Goal: Task Accomplishment & Management: Use online tool/utility

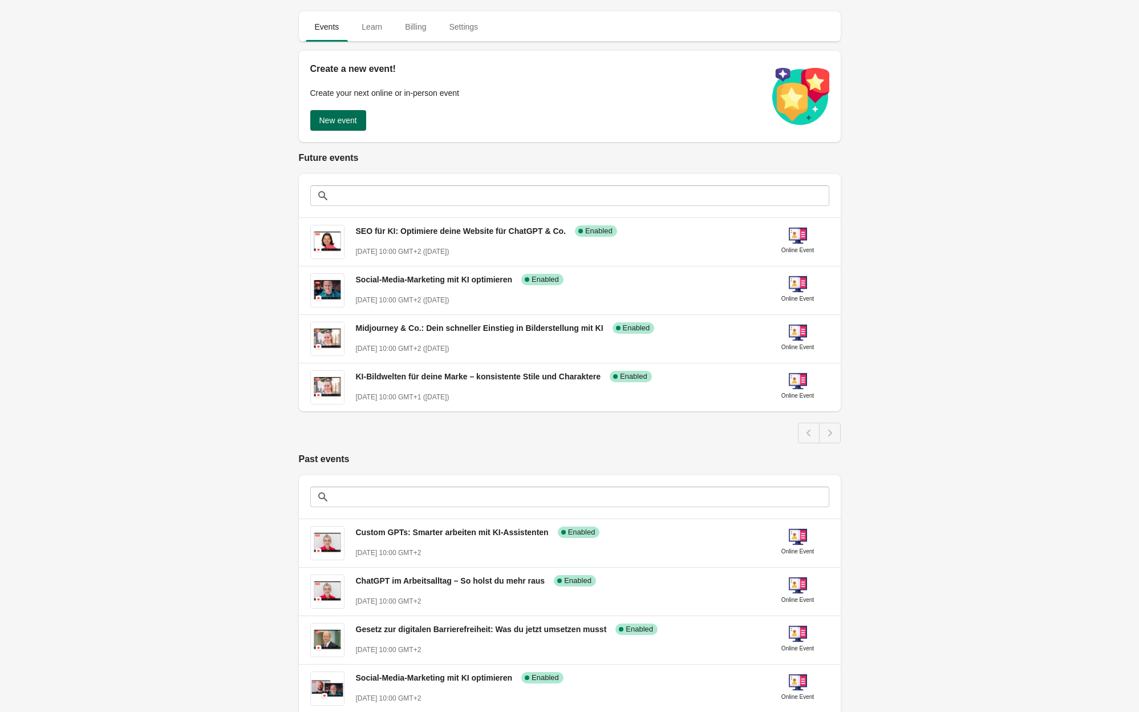
click at [336, 120] on span "New event" at bounding box center [338, 120] width 38 height 9
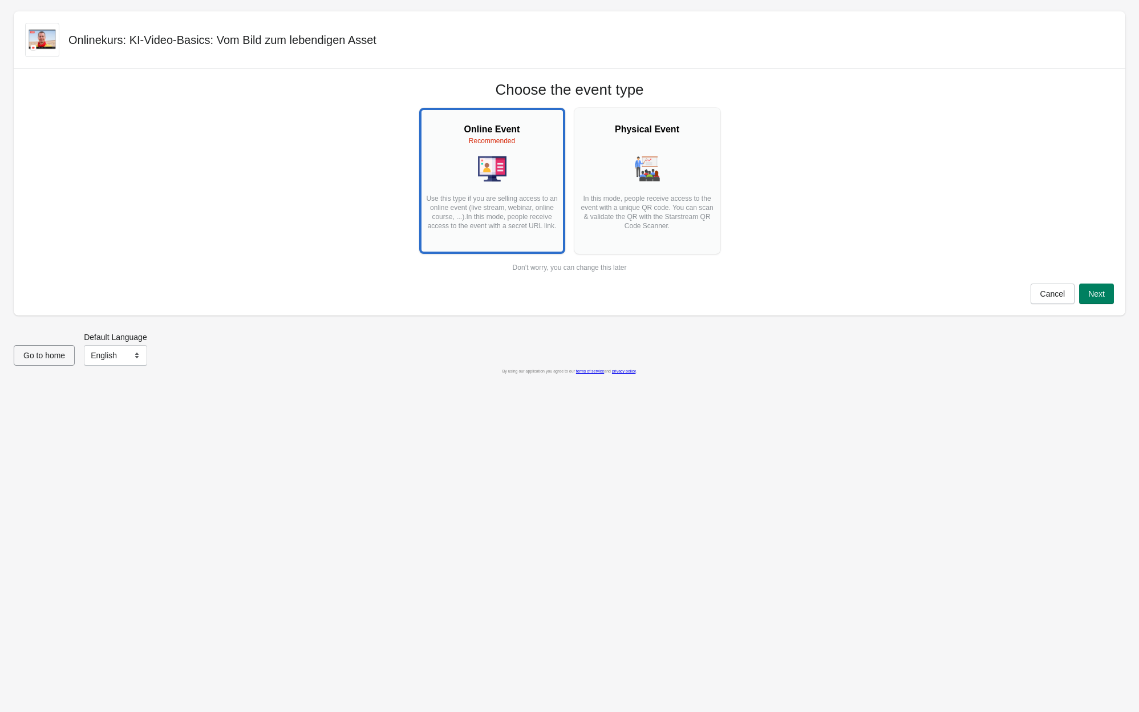
click at [518, 214] on p "Use this type if you are selling access to an online event (live stream, webina…" at bounding box center [492, 217] width 135 height 46
click at [485, 136] on div "Recommended" at bounding box center [492, 140] width 135 height 9
click at [1090, 292] on span "Next" at bounding box center [1096, 293] width 17 height 9
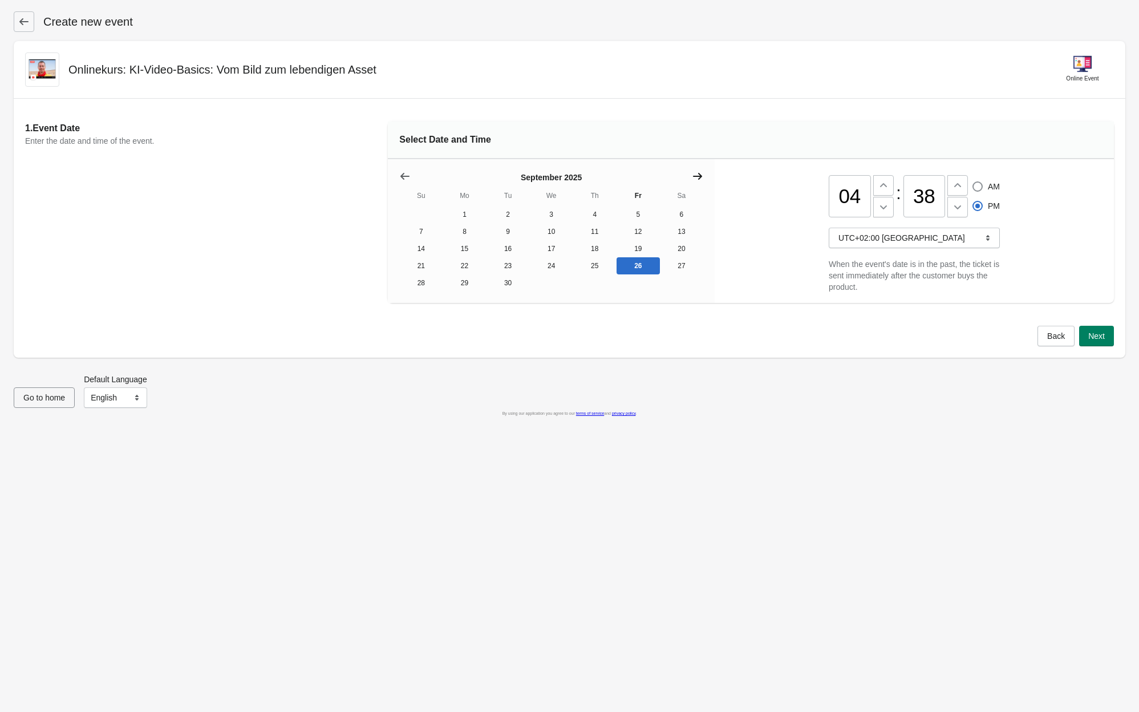
click at [699, 175] on icon "Show next month, October 2025" at bounding box center [697, 176] width 9 height 7
click at [699, 175] on icon "Show next month, November 2025" at bounding box center [697, 176] width 9 height 7
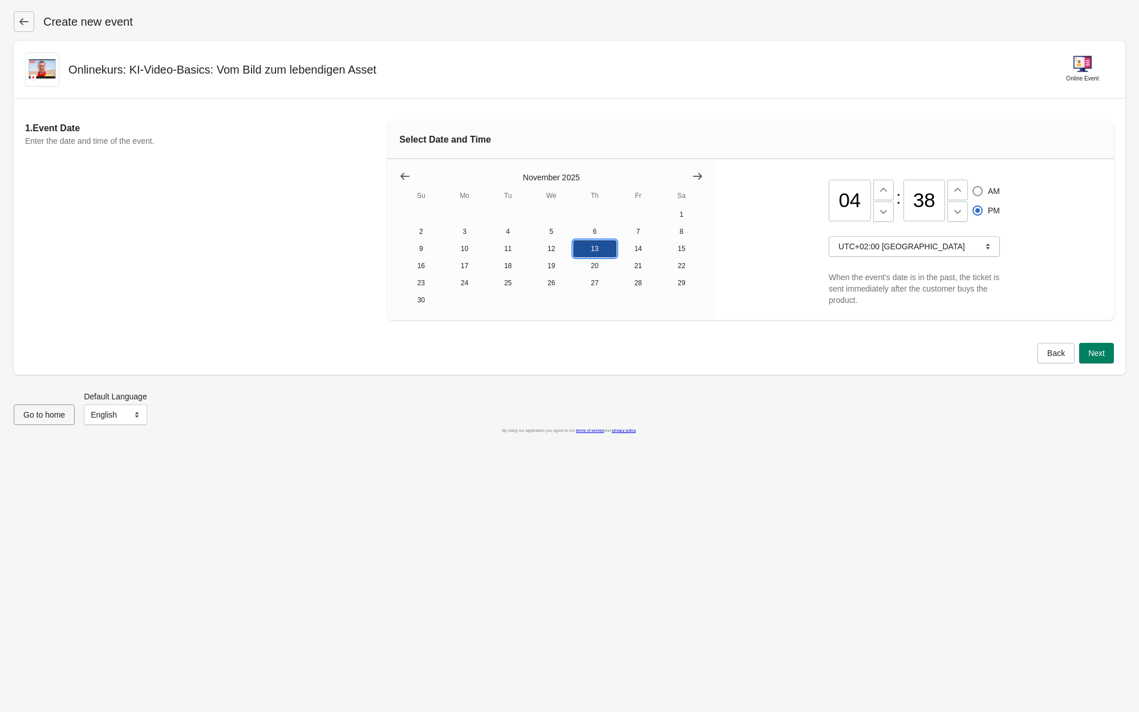
click at [589, 249] on button "13" at bounding box center [594, 248] width 43 height 17
click at [855, 203] on input "04" at bounding box center [850, 201] width 42 height 42
click at [865, 208] on input "04" at bounding box center [850, 201] width 42 height 42
drag, startPoint x: 865, startPoint y: 208, endPoint x: 828, endPoint y: 208, distance: 36.5
click at [829, 208] on input "04" at bounding box center [850, 201] width 42 height 42
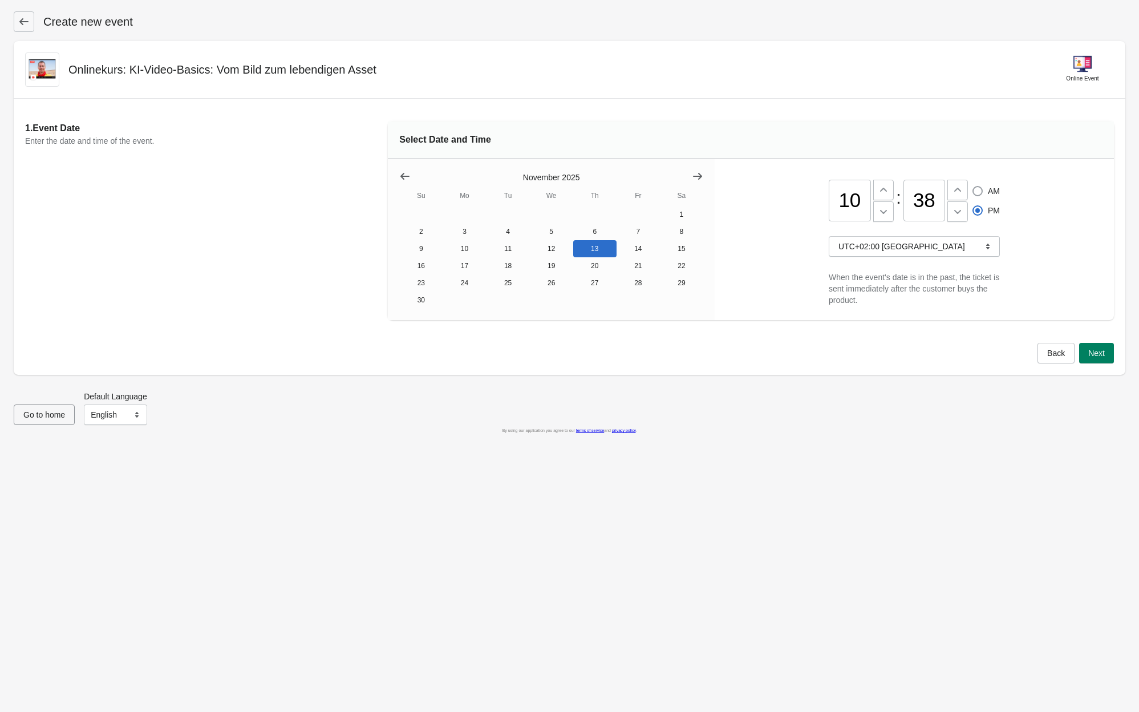
type input "10"
radio input "true"
radio input "false"
click at [978, 193] on span at bounding box center [978, 191] width 10 height 10
click at [973, 187] on input "AM" at bounding box center [973, 186] width 1 height 1
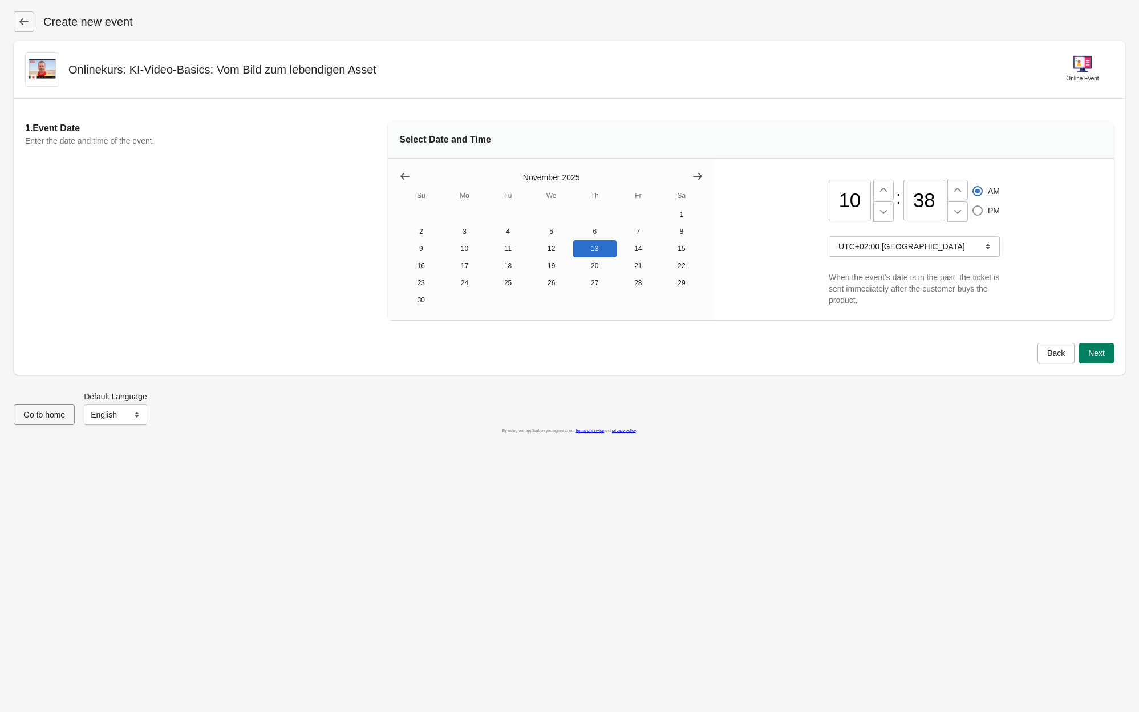
click at [944, 196] on input "38" at bounding box center [925, 201] width 42 height 42
type input "3"
type input "00"
click at [1103, 352] on span "Next" at bounding box center [1096, 353] width 17 height 9
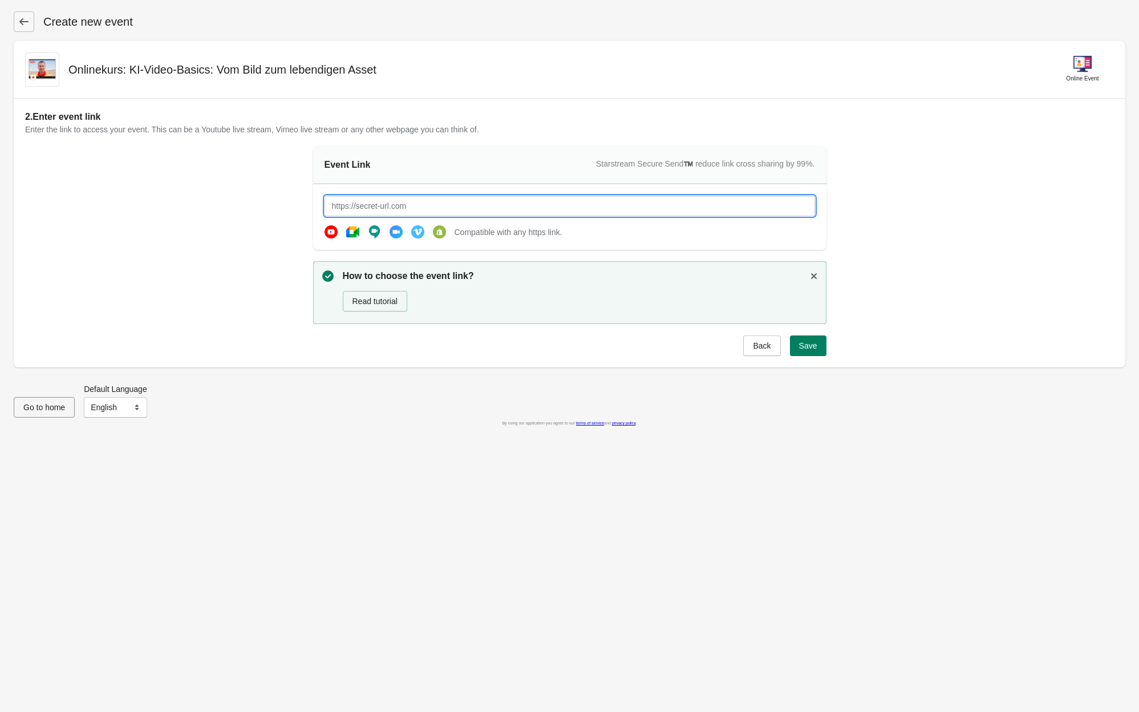
click at [425, 204] on input "text" at bounding box center [570, 206] width 491 height 21
paste input "[URL][DOMAIN_NAME]"
type input "[URL][DOMAIN_NAME]"
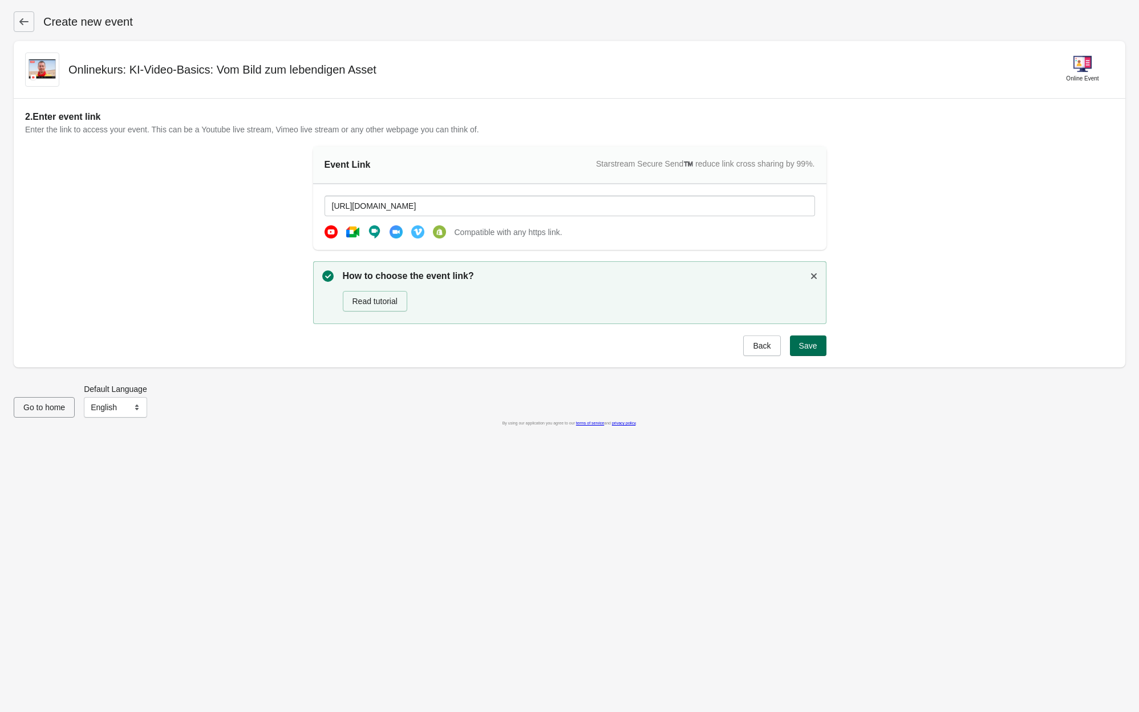
click at [811, 345] on span "Save" at bounding box center [808, 345] width 18 height 9
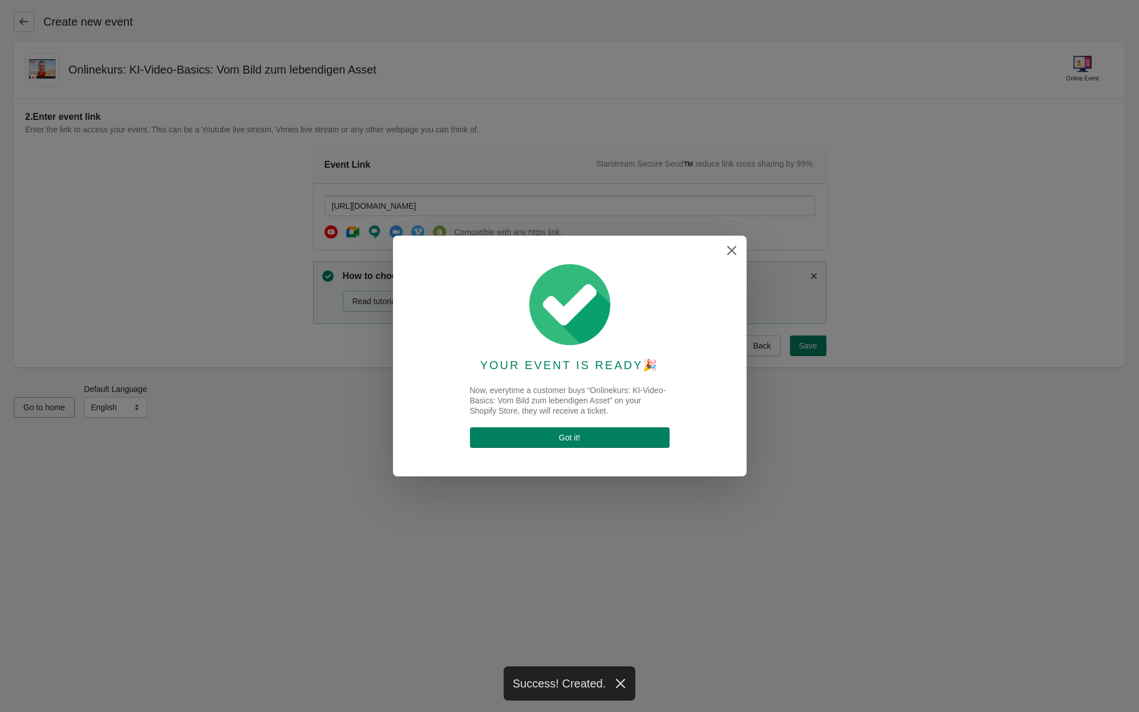
click at [647, 453] on div "YOUR EVENT IS READY 🎉 Now, everytime a customer buys “Onlinekurs: KI-Video-Basi…" at bounding box center [569, 356] width 331 height 218
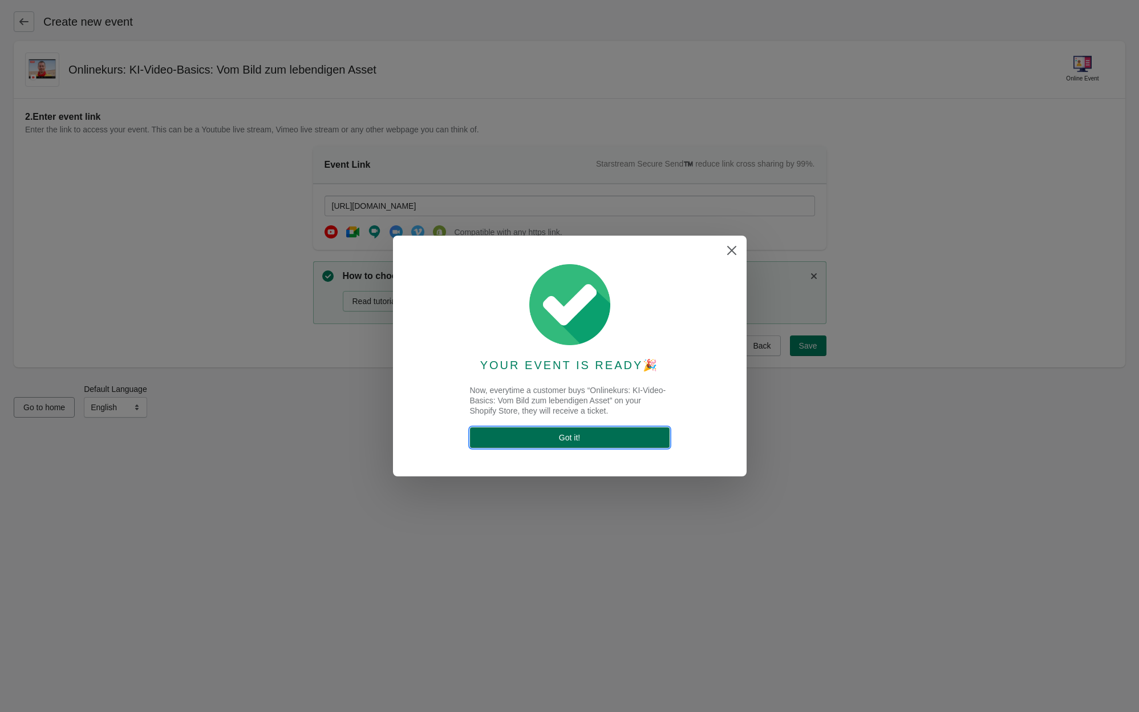
click at [622, 439] on span "Got it !" at bounding box center [569, 437] width 181 height 9
select select "US"
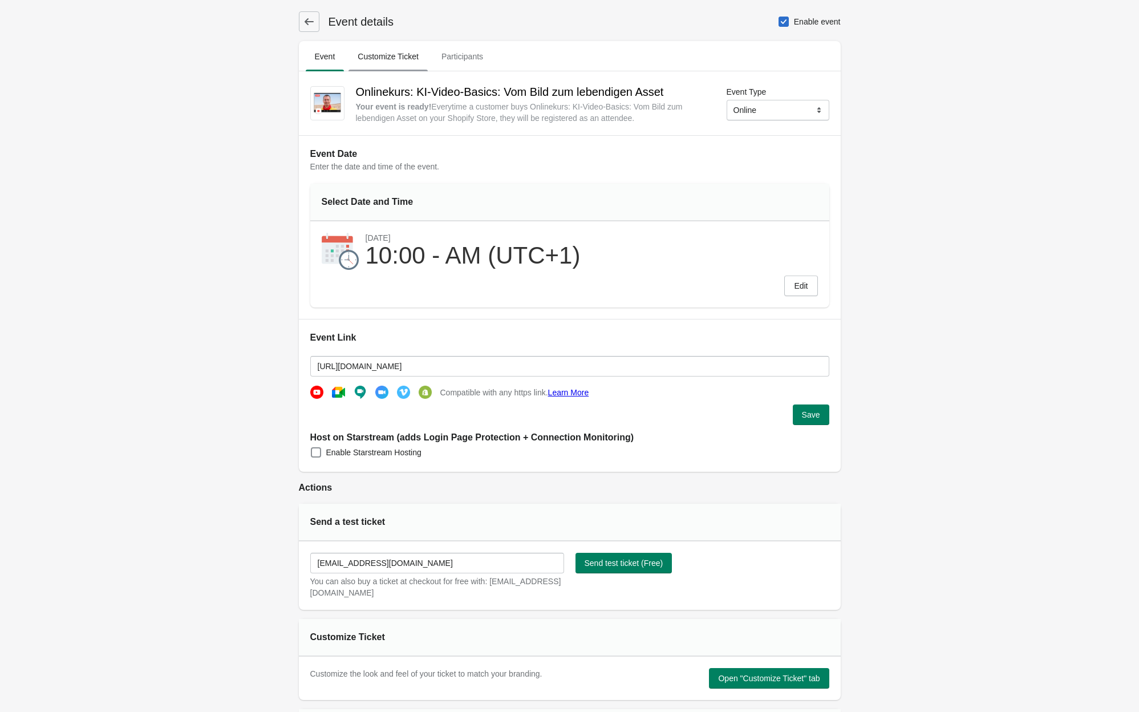
click at [405, 57] on span "Customize Ticket" at bounding box center [388, 56] width 79 height 21
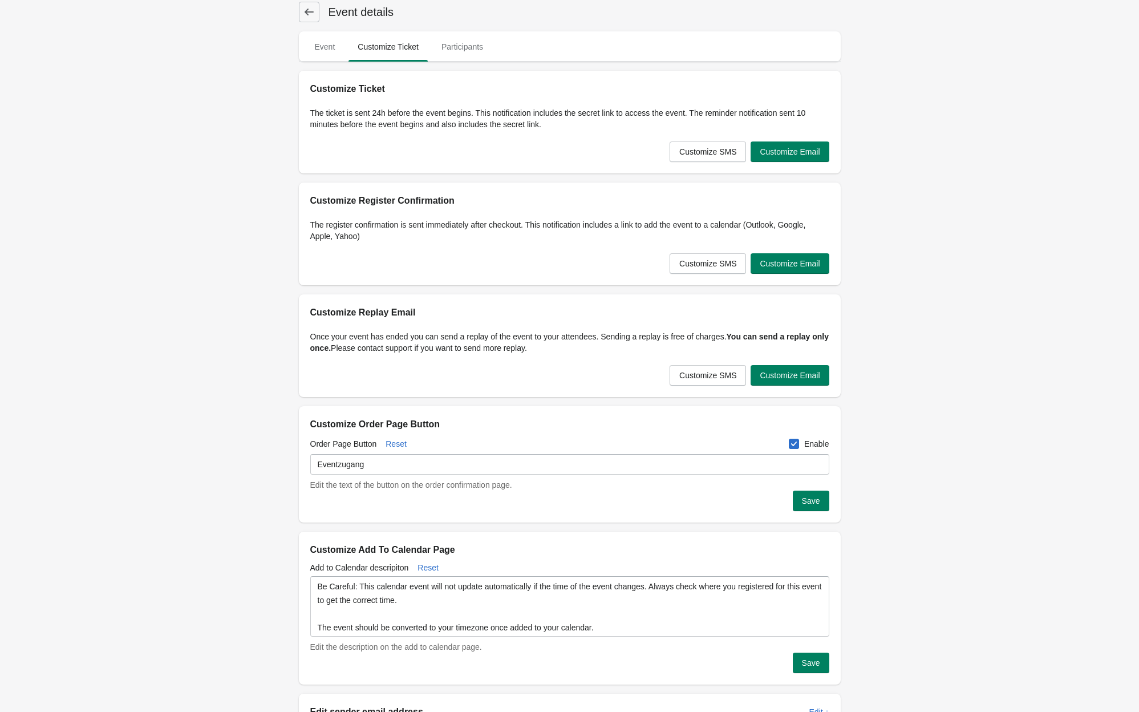
scroll to position [13, 0]
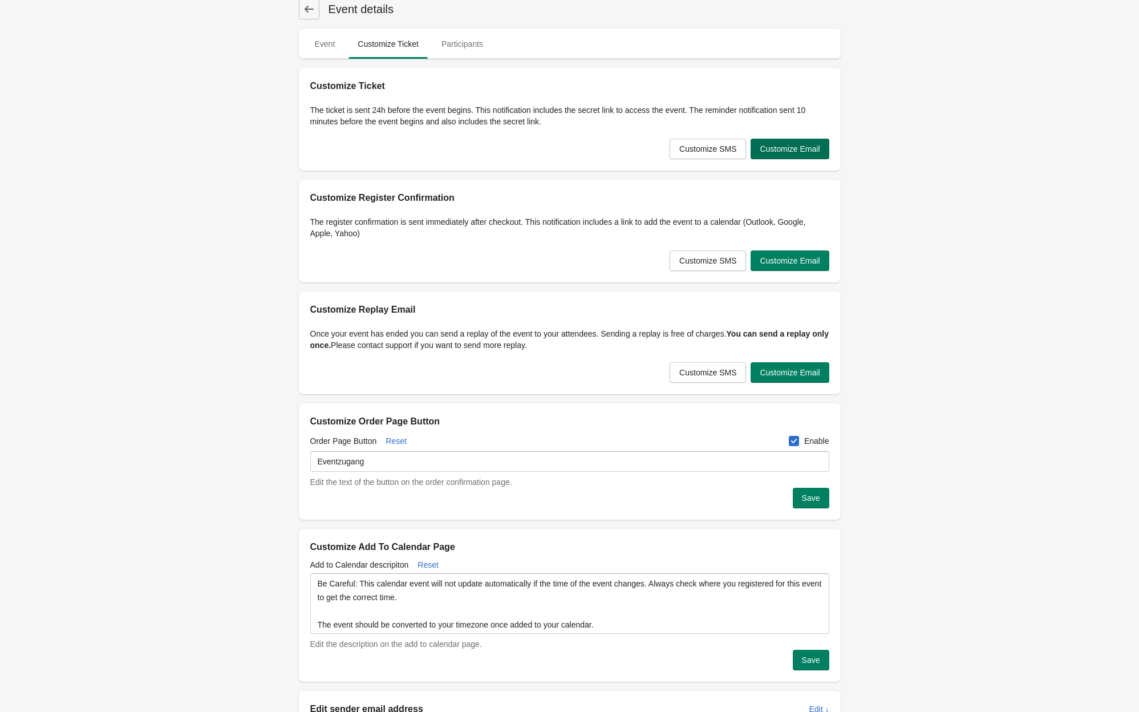
click at [804, 147] on span "Customize Email" at bounding box center [790, 148] width 60 height 9
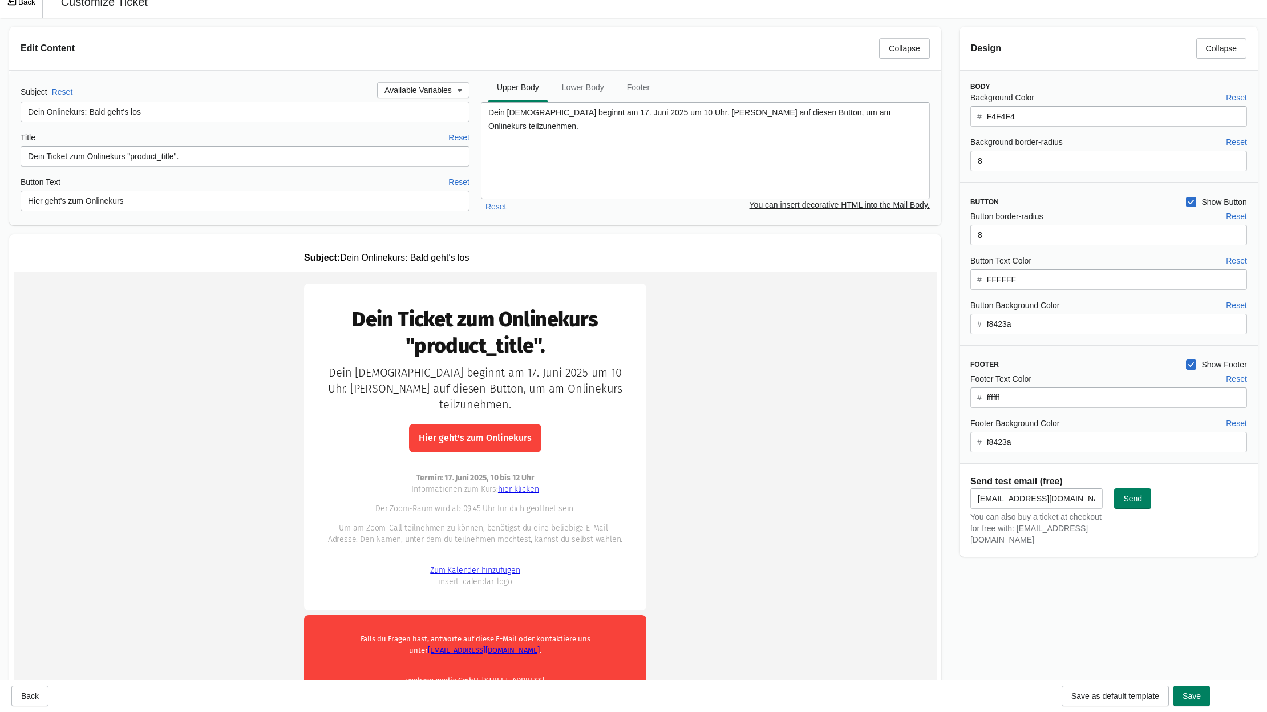
scroll to position [0, 0]
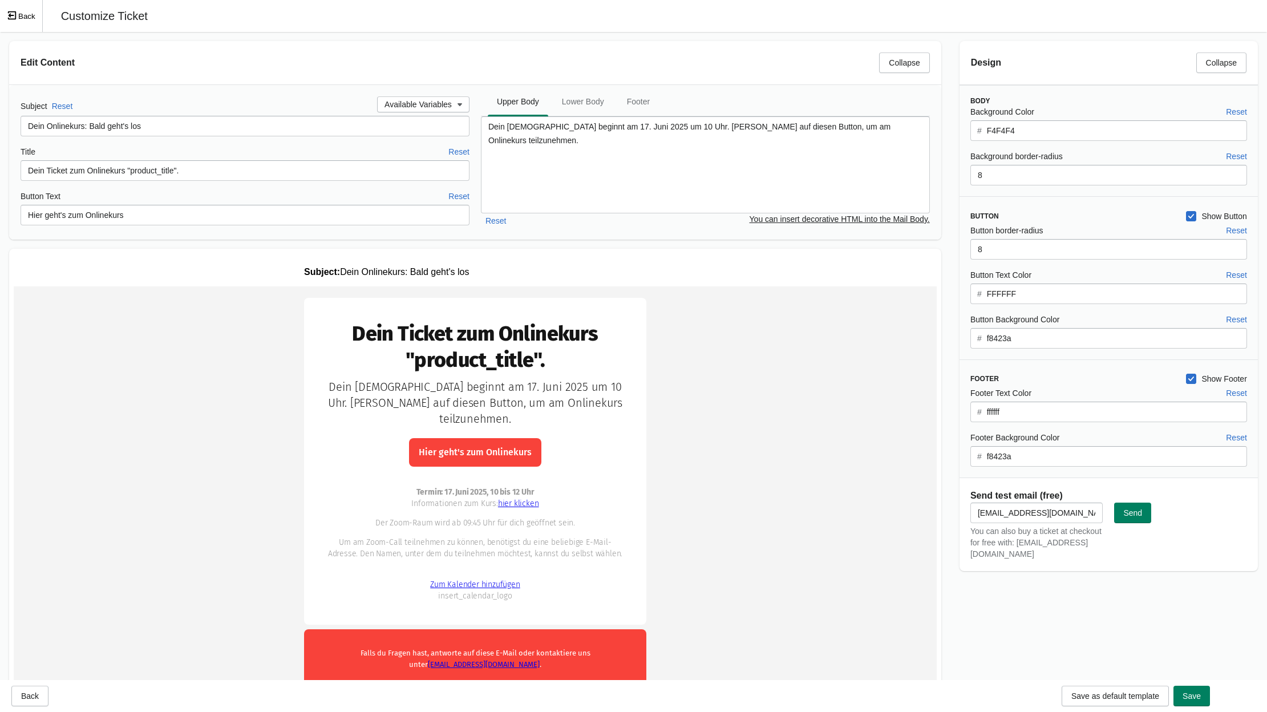
click at [23, 26] on button "Back" at bounding box center [21, 16] width 43 height 32
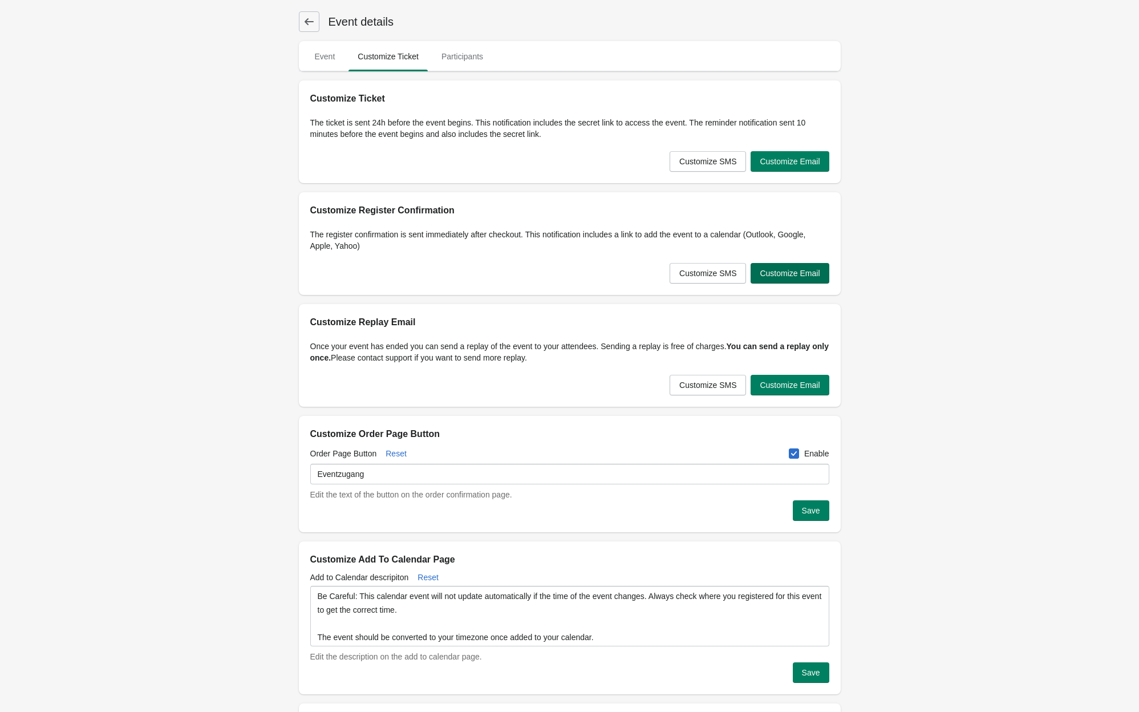
click at [790, 277] on span "Customize Email" at bounding box center [790, 273] width 60 height 9
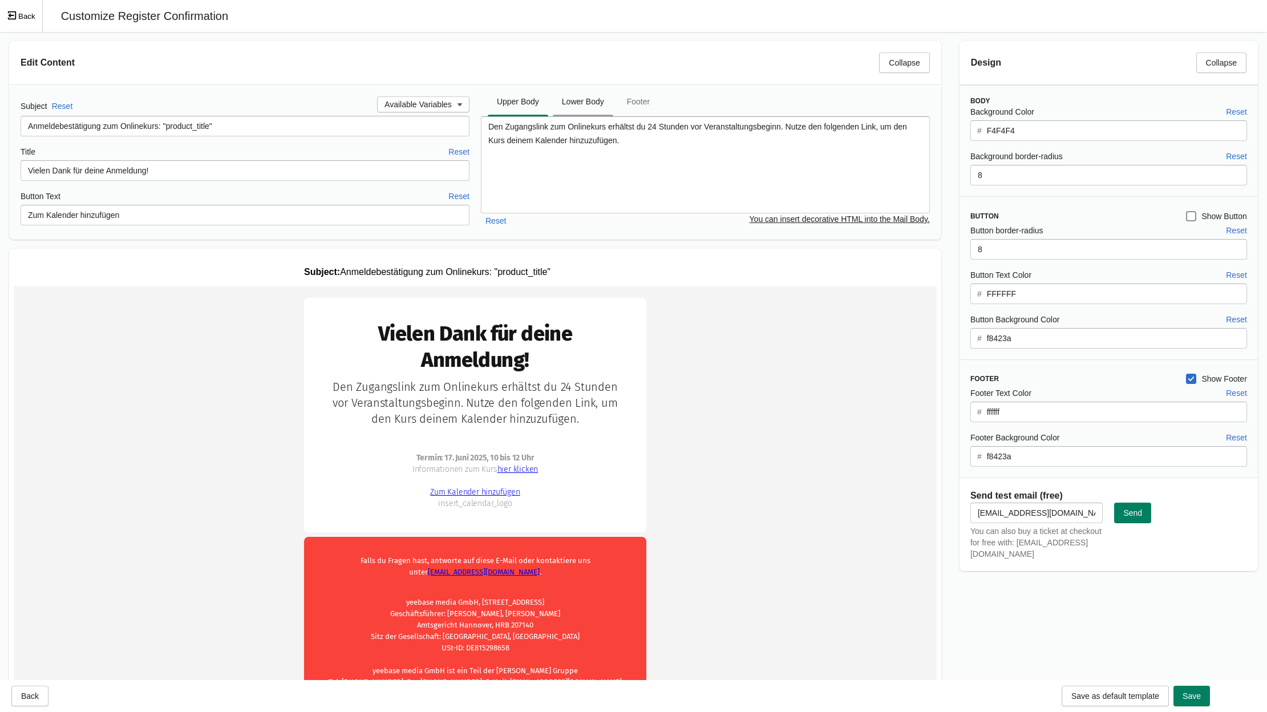
click at [584, 107] on span "Lower Body" at bounding box center [583, 101] width 60 height 21
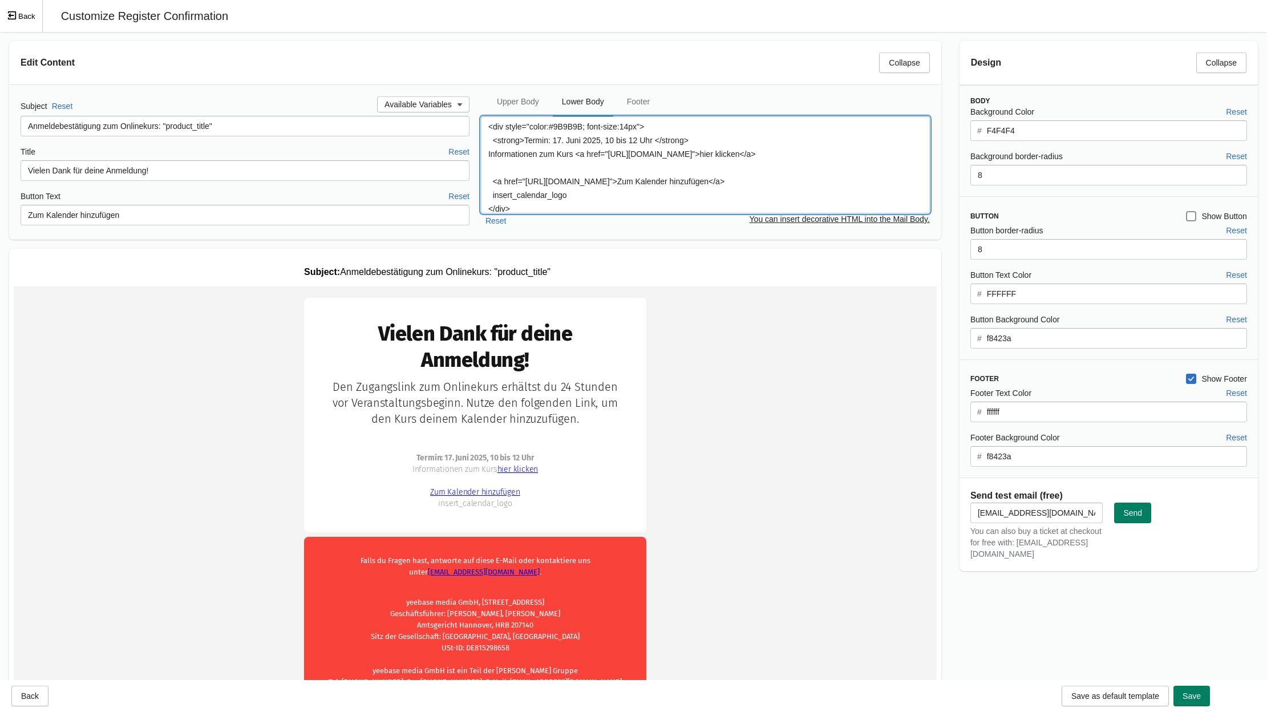
click at [558, 143] on textarea "<div style="color:#9B9B9B; font-size:14px"> <strong>Termin: 17. Juni 2025, 10 b…" at bounding box center [705, 164] width 449 height 97
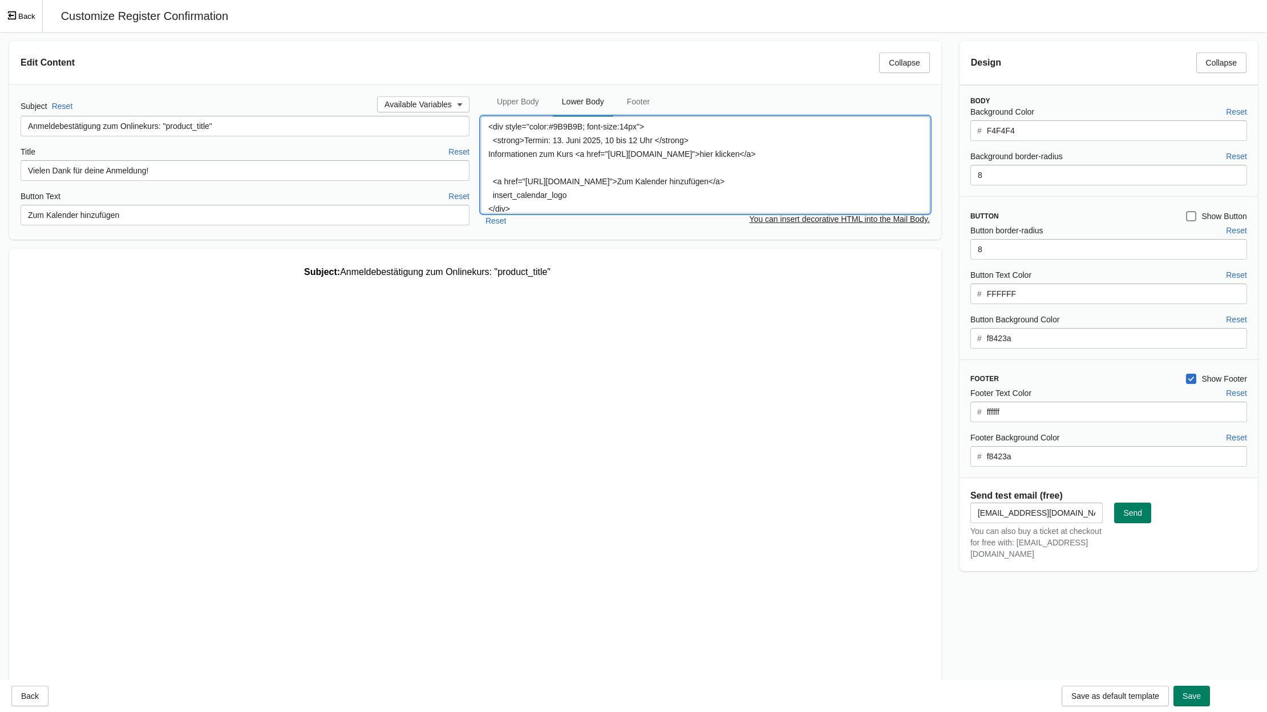
click at [573, 140] on textarea "<div style="color:#9B9B9B; font-size:14px"> <strong>Termin: 13. Juni 2025, 10 b…" at bounding box center [705, 164] width 449 height 97
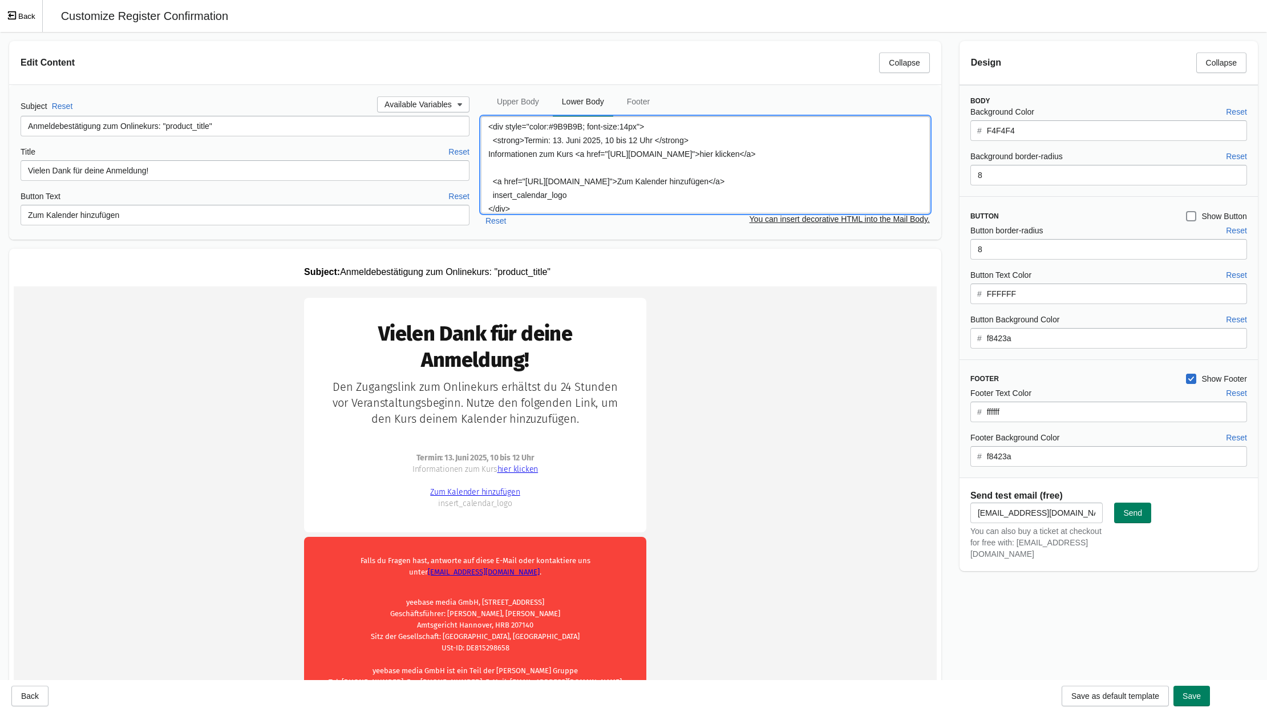
click at [573, 140] on textarea "<div style="color:#9B9B9B; font-size:14px"> <strong>Termin: 13. Juni 2025, 10 b…" at bounding box center [705, 164] width 449 height 97
click at [689, 170] on textarea "<div style="color:#9B9B9B; font-size:14px"> <strong>Termin: [DATE], 10 bis 12 U…" at bounding box center [705, 164] width 449 height 97
drag, startPoint x: 529, startPoint y: 178, endPoint x: 602, endPoint y: 189, distance: 74.4
click at [602, 189] on textarea "<div style="color:#9B9B9B; font-size:14px"> <strong>Termin: [DATE], 10 bis 12 U…" at bounding box center [705, 164] width 449 height 97
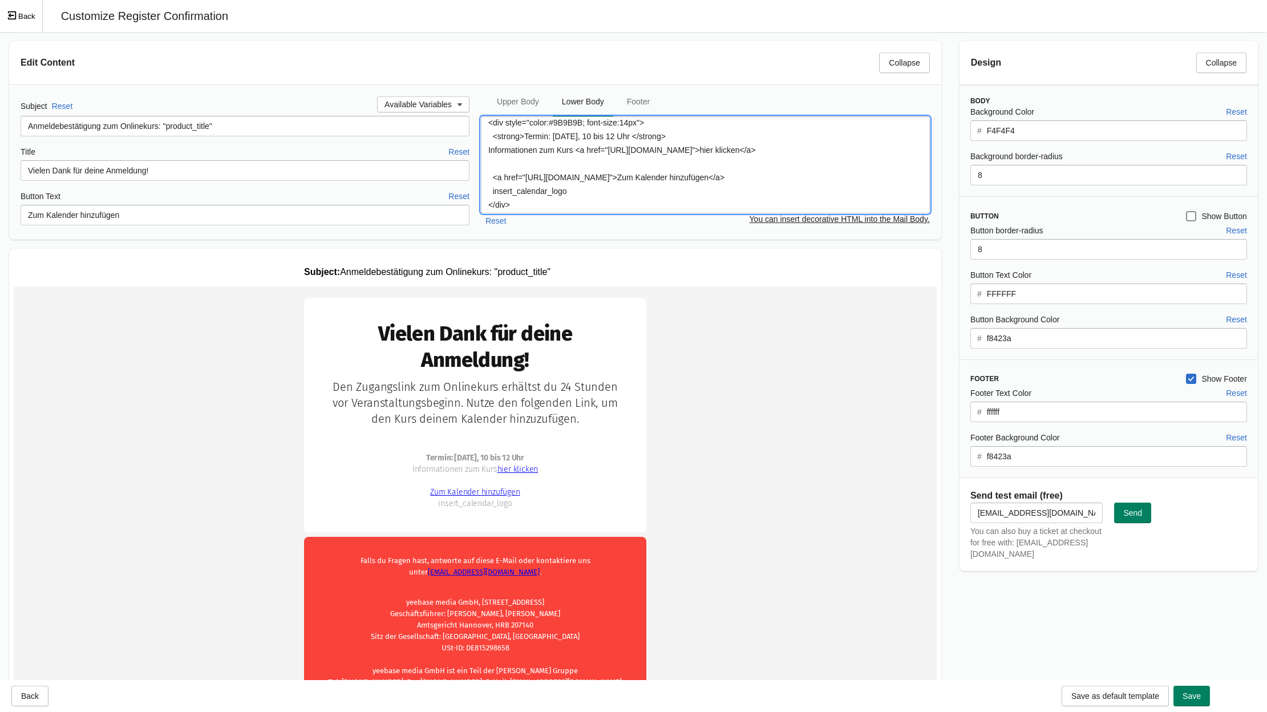
drag, startPoint x: 614, startPoint y: 151, endPoint x: 808, endPoint y: 155, distance: 194.6
click at [808, 155] on textarea "<div style="color:#9B9B9B; font-size:14px"> <strong>Termin: [DATE], 10 bis 12 U…" at bounding box center [705, 164] width 449 height 97
paste textarea "collections/onlinekurse/products/onlinekurs-ki-video-basics"
drag, startPoint x: 529, startPoint y: 169, endPoint x: 608, endPoint y: 181, distance: 80.2
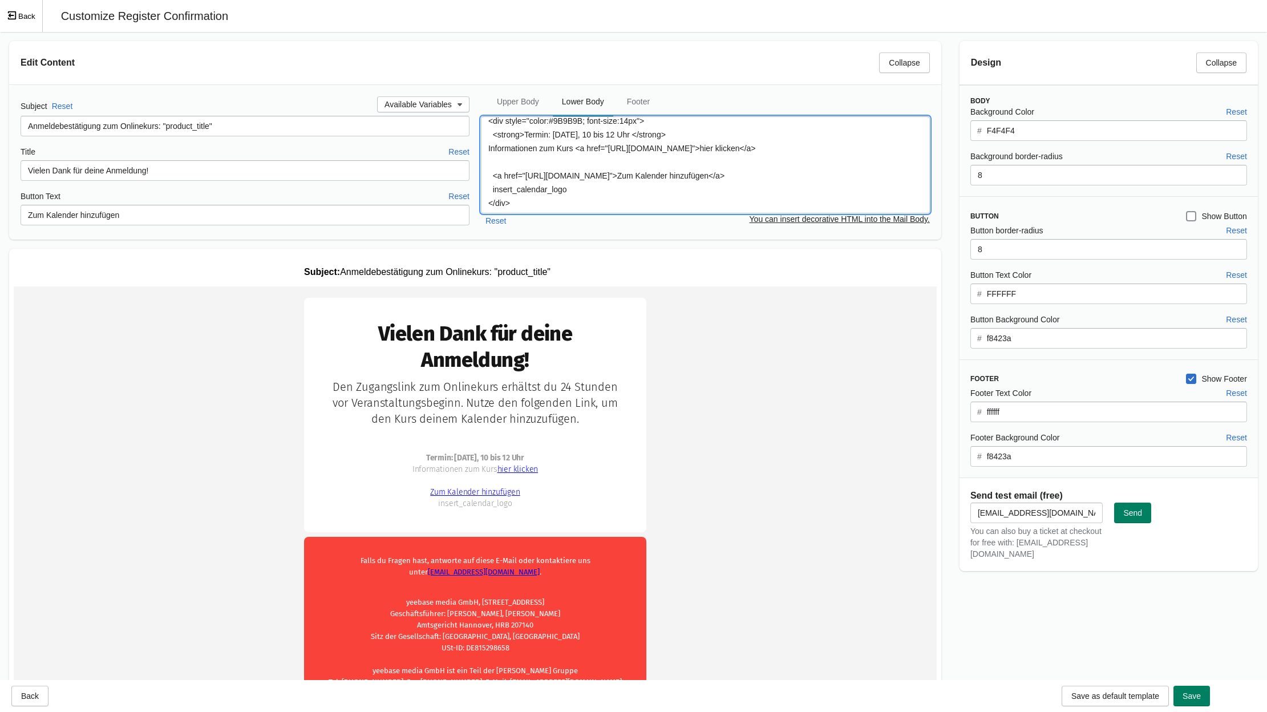
click at [608, 181] on textarea "<div style="color:#9B9B9B; font-size:14px"> <strong>Termin: [DATE], 10 bis 12 U…" at bounding box center [705, 164] width 449 height 97
paste textarea "[URL][DOMAIN_NAME]"
type textarea "<div style="color:#9B9B9B; font-size:14px"> <strong>Termin: [DATE], 10 bis 12 U…"
click at [829, 427] on td "Vielen Dank für deine Anmeldung! hier klicken" at bounding box center [475, 513] width 923 height 454
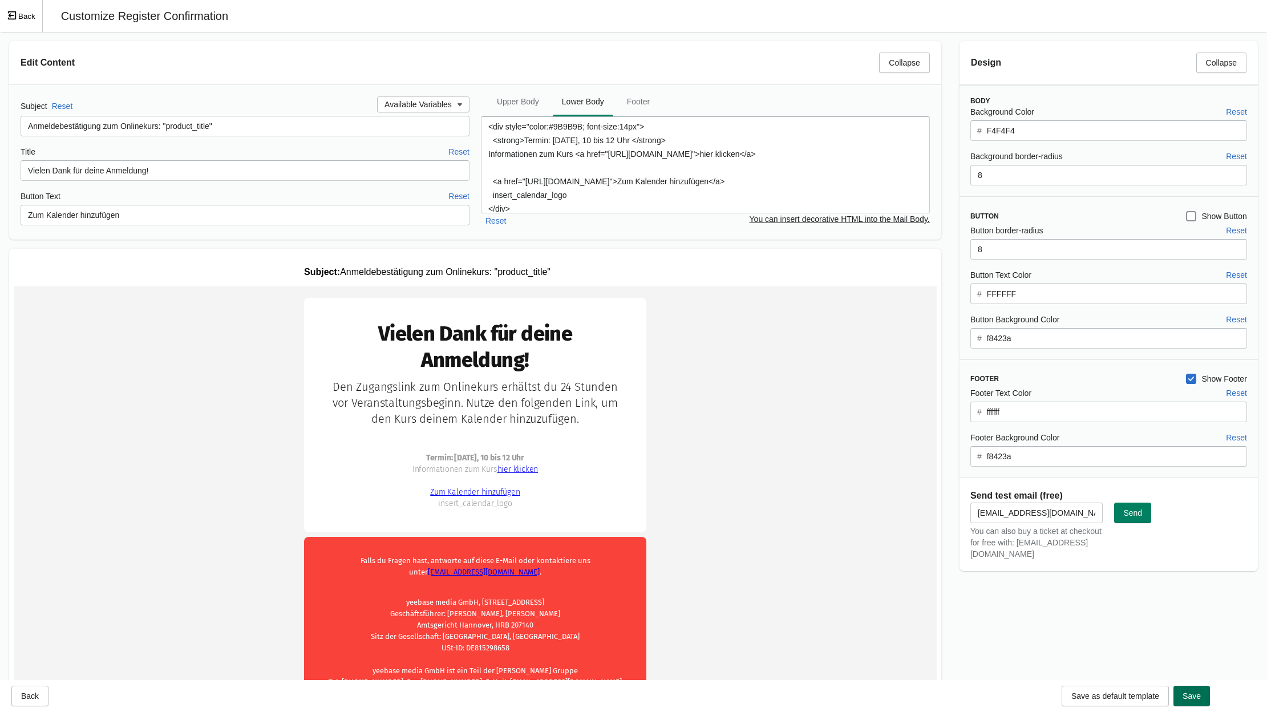
click at [1139, 700] on span "Save" at bounding box center [1192, 695] width 18 height 9
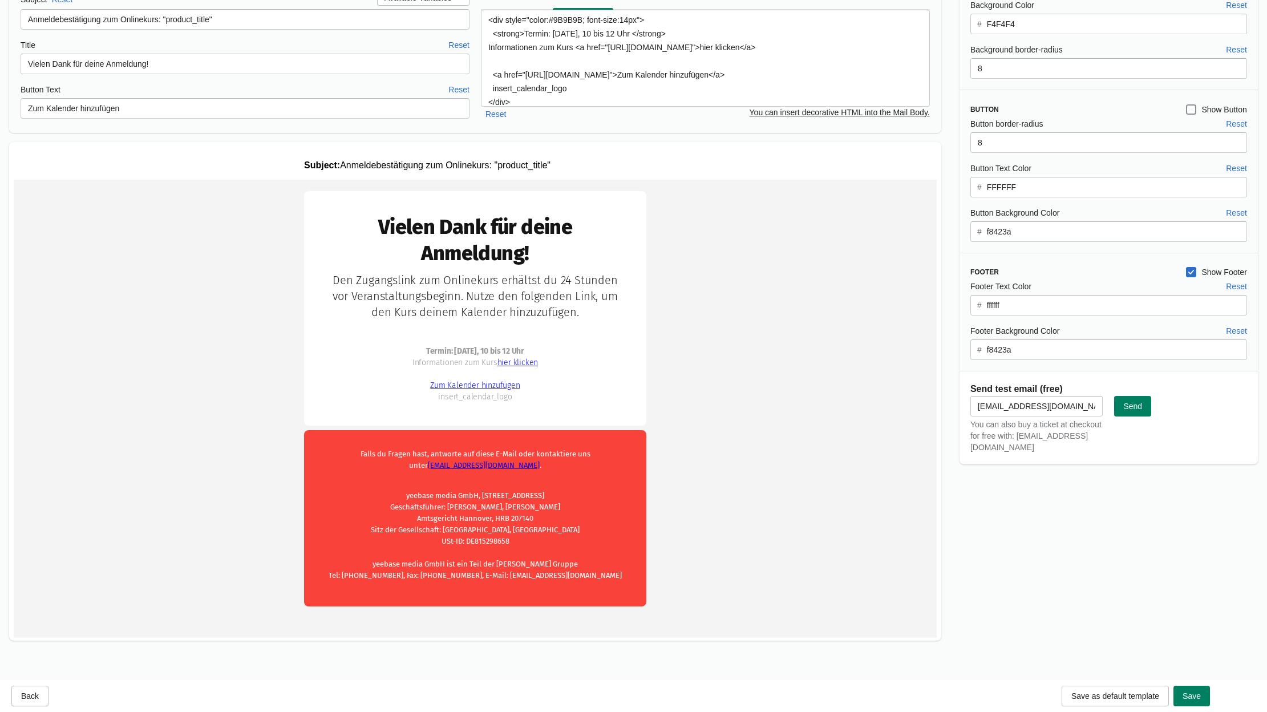
scroll to position [163, 0]
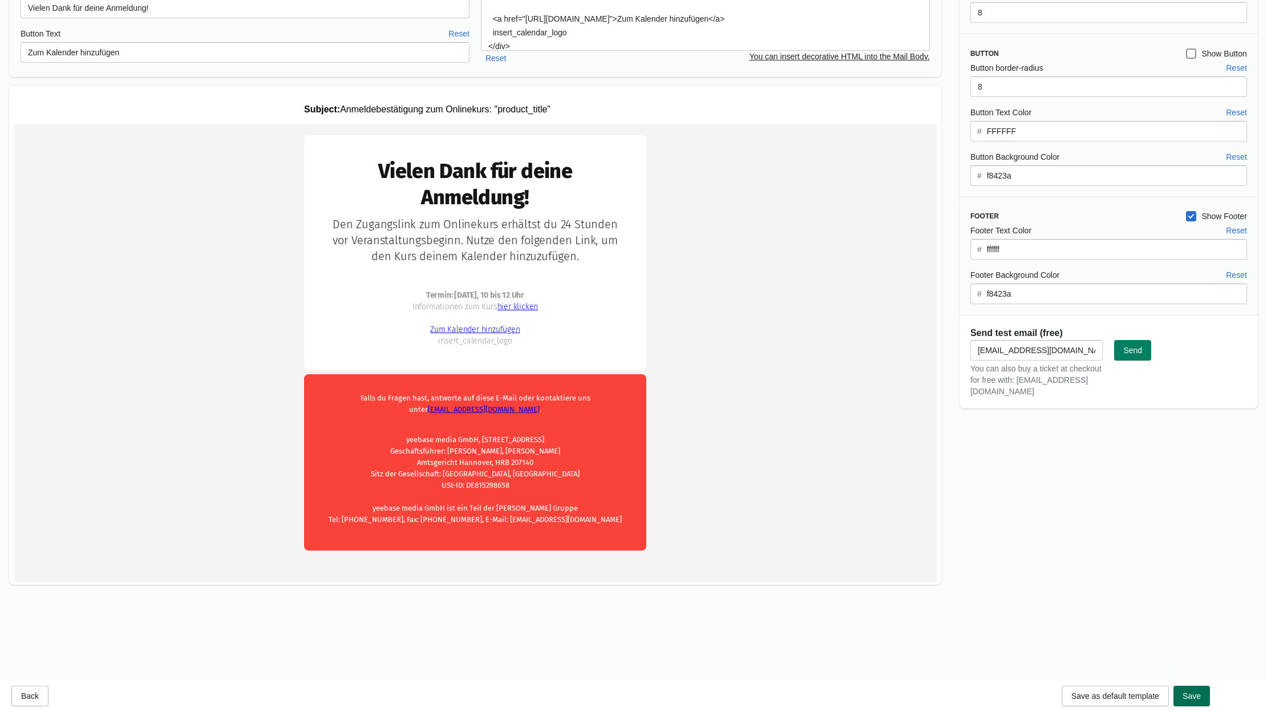
click at [1139, 701] on button "Save" at bounding box center [1191, 696] width 37 height 21
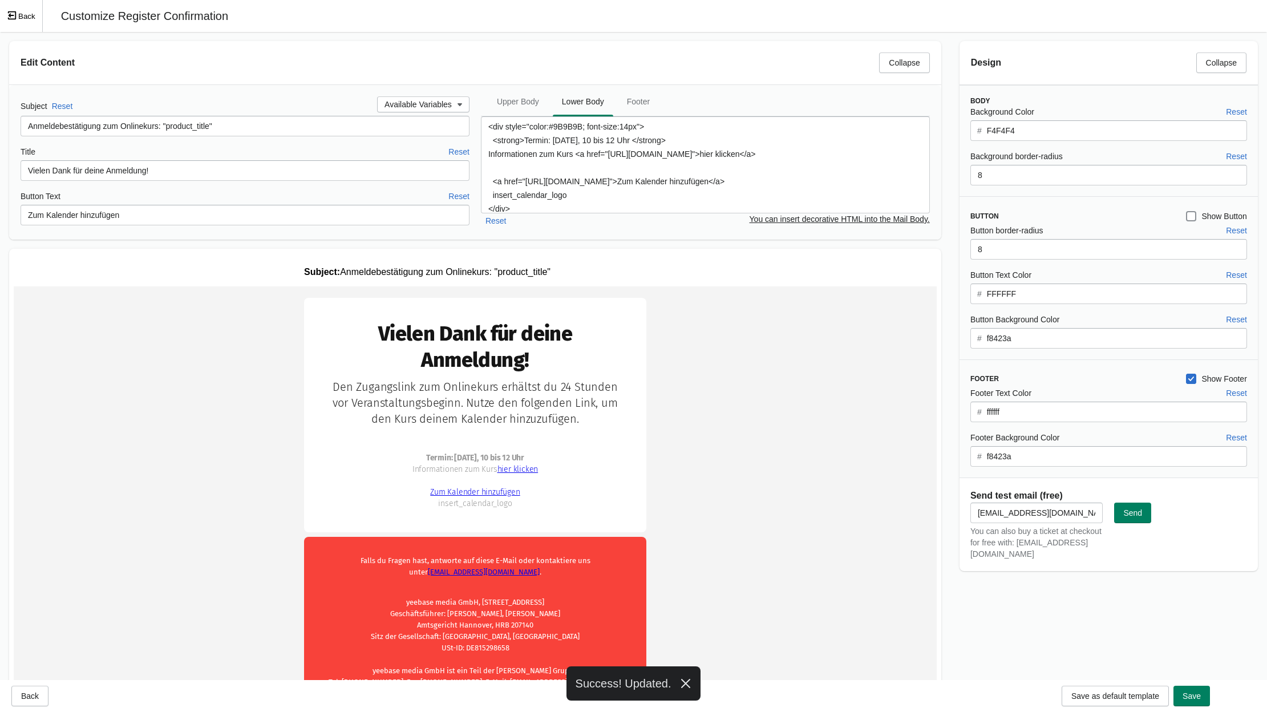
click at [14, 15] on icon "Exit fullscreen mode" at bounding box center [12, 15] width 10 height 10
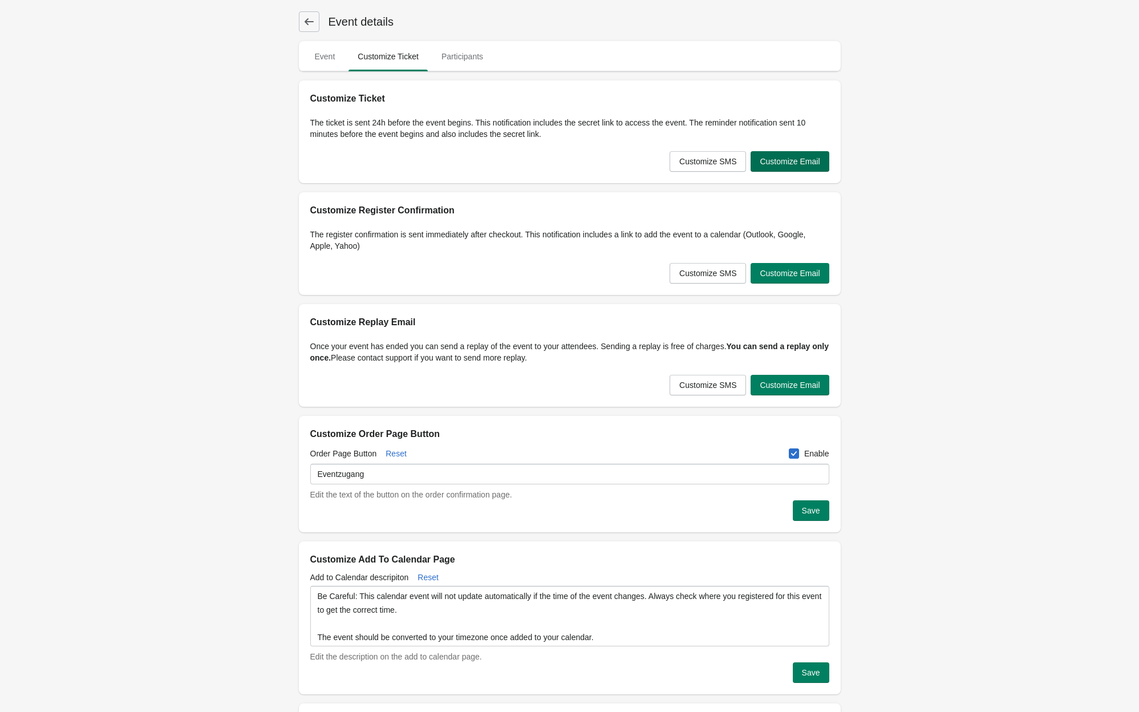
click at [777, 170] on button "Customize Email" at bounding box center [790, 161] width 78 height 21
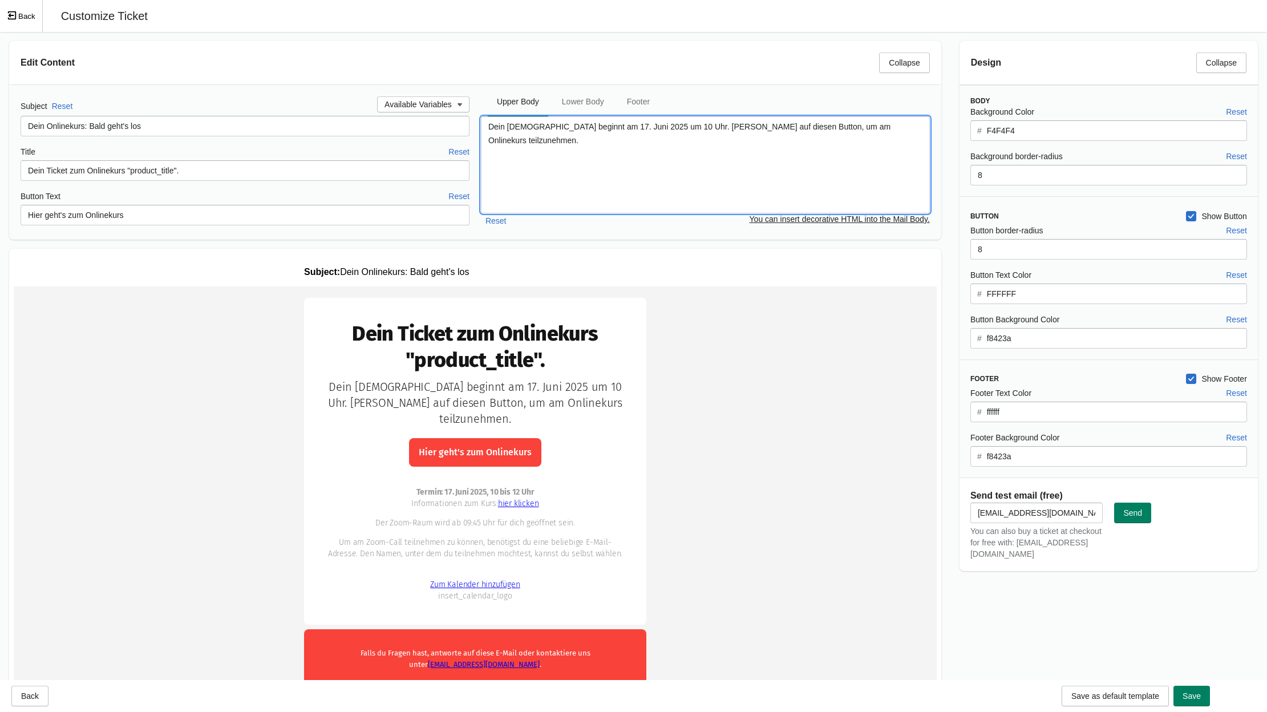
drag, startPoint x: 570, startPoint y: 127, endPoint x: 617, endPoint y: 127, distance: 46.2
click at [617, 127] on textarea "Dein [DEMOGRAPHIC_DATA] beginnt am 17. Juni 2025 um 10 Uhr. [PERSON_NAME] auf d…" at bounding box center [705, 164] width 449 height 97
click at [572, 129] on textarea "Dein [DEMOGRAPHIC_DATA] beginnt am 17. Juni 2025 um 10 Uhr. [PERSON_NAME] auf d…" at bounding box center [705, 164] width 449 height 97
drag, startPoint x: 572, startPoint y: 129, endPoint x: 594, endPoint y: 130, distance: 22.8
click at [594, 130] on textarea "Dein [DEMOGRAPHIC_DATA] beginnt am 17. Juni 2025 um 10 Uhr. [PERSON_NAME] auf d…" at bounding box center [705, 164] width 449 height 97
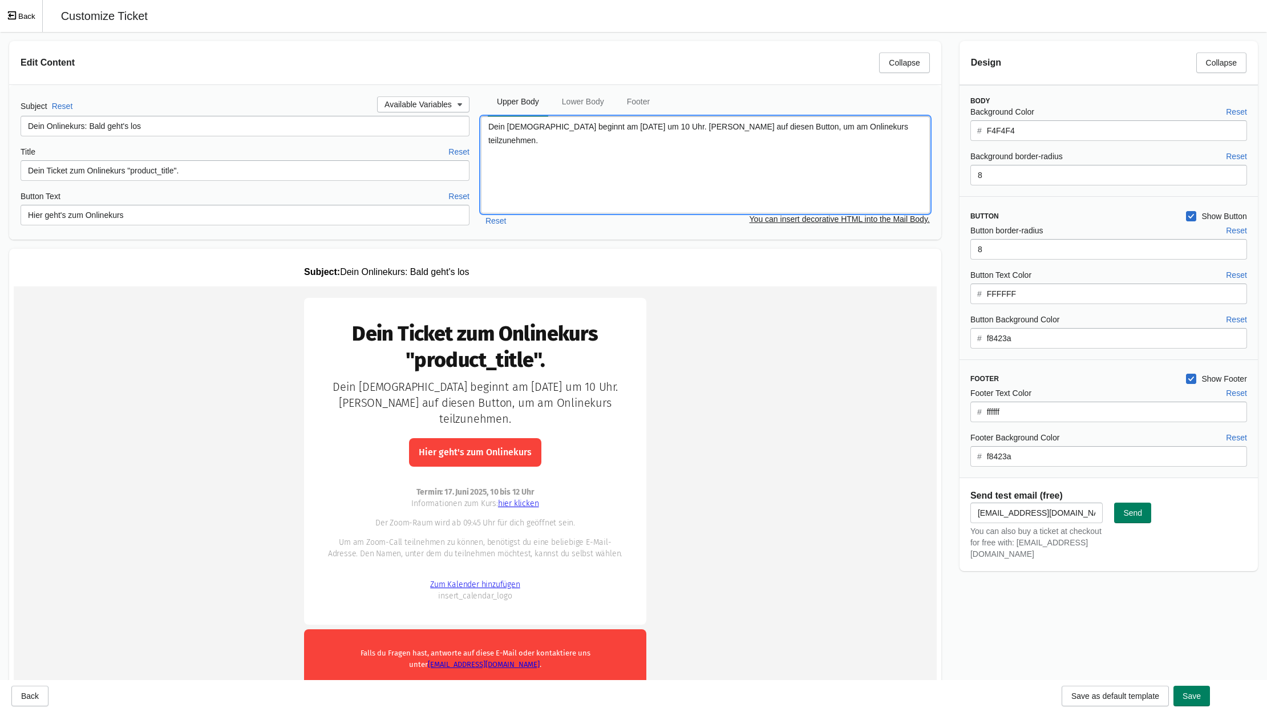
click at [682, 159] on textarea "Dein [DEMOGRAPHIC_DATA] beginnt am [DATE] um 10 Uhr. [PERSON_NAME] auf diesen B…" at bounding box center [705, 164] width 449 height 97
type textarea "Dein [DEMOGRAPHIC_DATA] beginnt am [DATE] um 10 Uhr. [PERSON_NAME] auf diesen B…"
click at [578, 104] on span "Lower Body" at bounding box center [583, 101] width 60 height 21
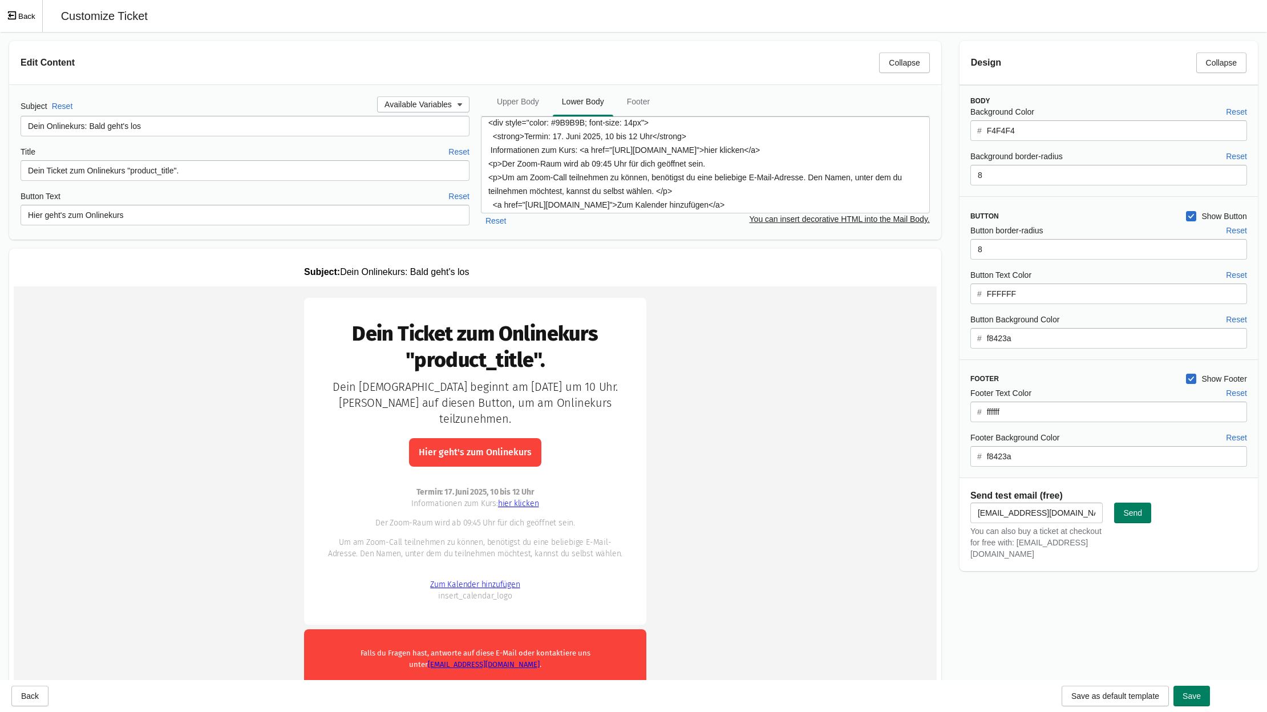
scroll to position [9, 0]
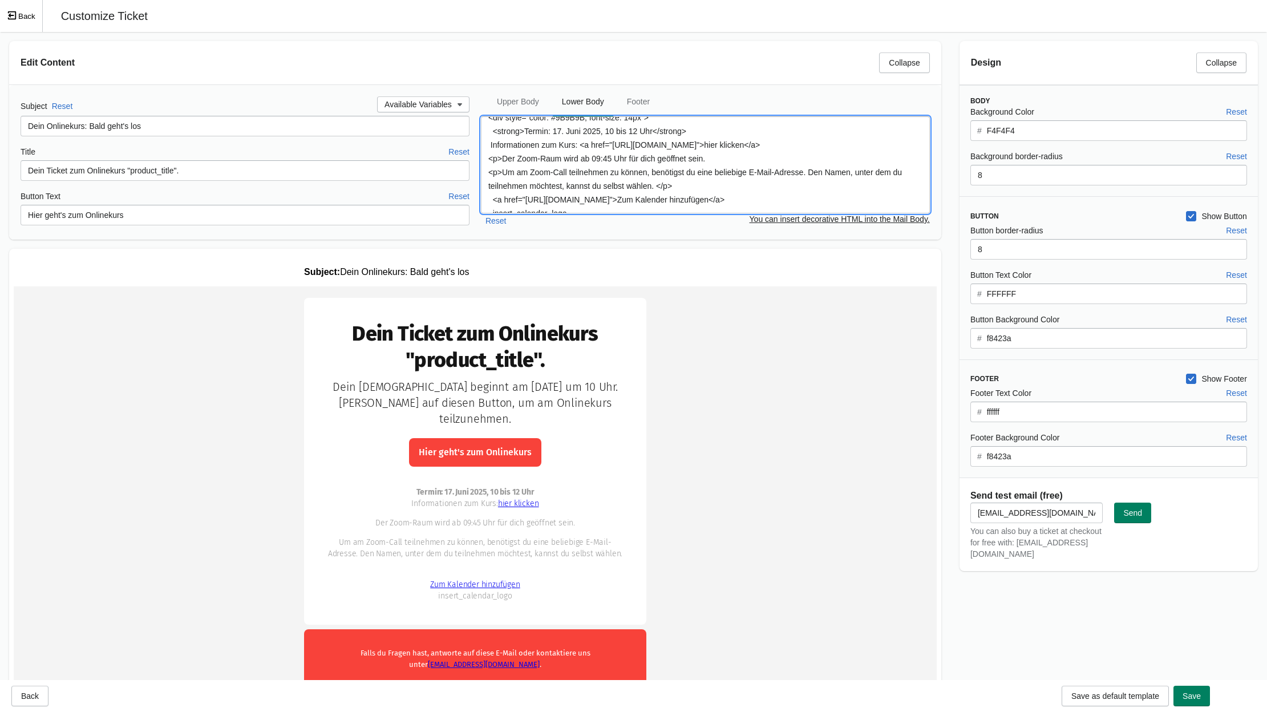
drag, startPoint x: 618, startPoint y: 145, endPoint x: 812, endPoint y: 147, distance: 194.5
click at [812, 147] on textarea "<div style="color: #9B9B9B; font-size: 14px"> <strong>Termin: 17. Juni 2025, 10…" at bounding box center [705, 164] width 449 height 97
paste textarea "[URL][DOMAIN_NAME]"
click at [560, 141] on textarea "<div style="color: #9B9B9B; font-size: 14px"> <strong>Termin: 17. Juni 2025, 10…" at bounding box center [705, 164] width 449 height 97
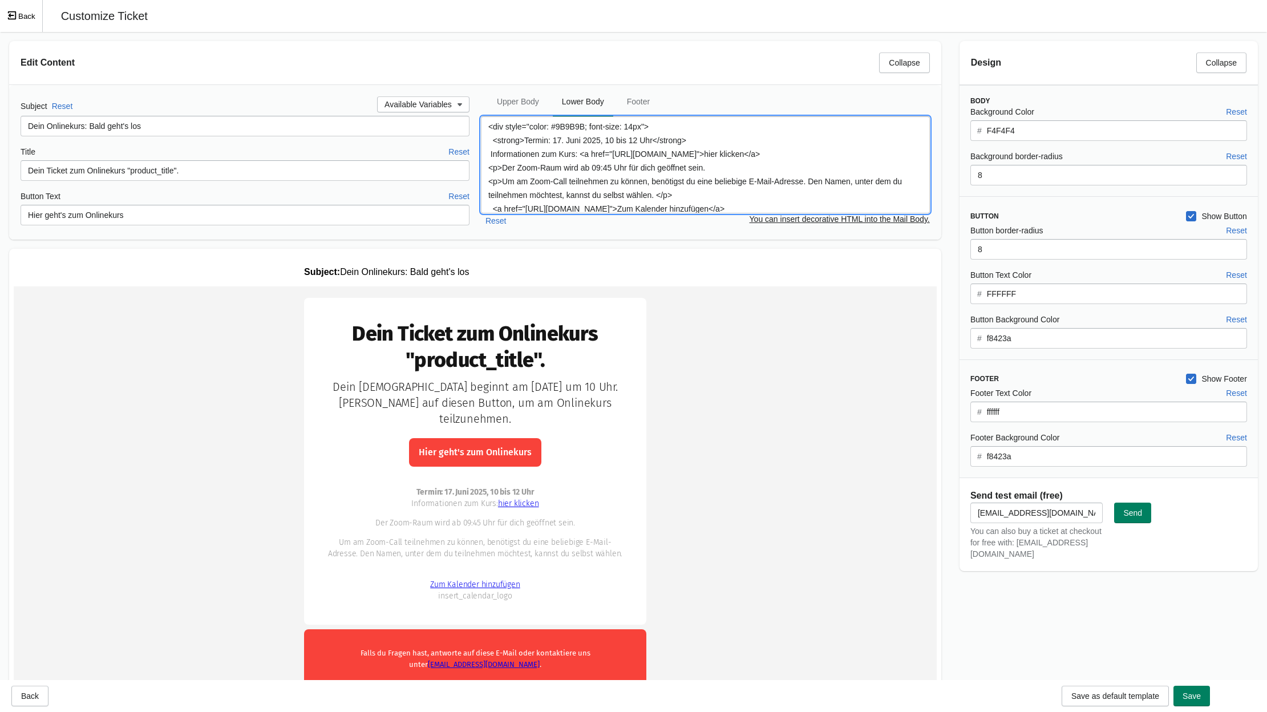
click at [560, 141] on textarea "<div style="color: #9B9B9B; font-size: 14px"> <strong>Termin: 17. Juni 2025, 10…" at bounding box center [705, 164] width 449 height 97
click at [570, 143] on textarea "<div style="color: #9B9B9B; font-size: 14px"> <strong>Termin: 13. Juni 2025, 10…" at bounding box center [705, 164] width 449 height 97
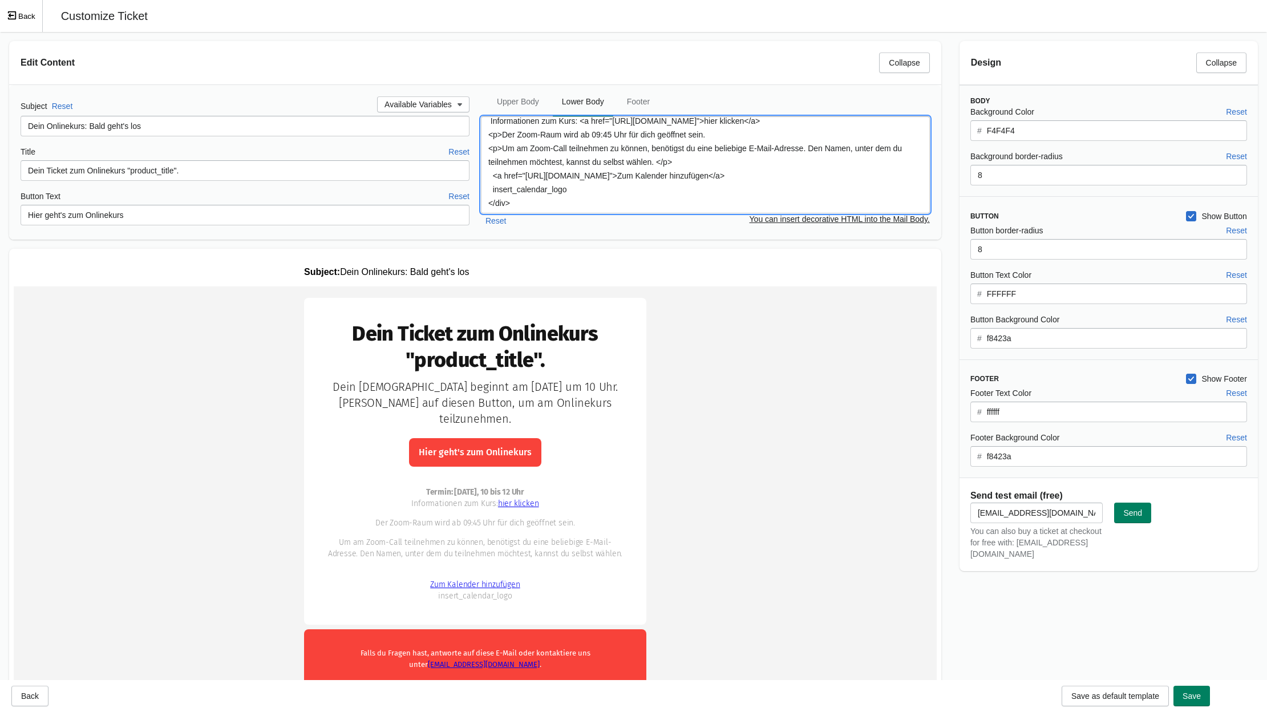
drag, startPoint x: 530, startPoint y: 174, endPoint x: 671, endPoint y: 187, distance: 142.0
click at [671, 187] on textarea "<div style="color: #9B9B9B; font-size: 14px"> <strong>Termin: [DATE], 10 bis 12…" at bounding box center [705, 164] width 449 height 97
click at [596, 186] on textarea "<div style="color: #9B9B9B; font-size: 14px"> <strong>Termin: [DATE], 10 bis 12…" at bounding box center [705, 164] width 449 height 97
drag, startPoint x: 528, startPoint y: 179, endPoint x: 667, endPoint y: 187, distance: 139.4
click at [667, 187] on textarea "<div style="color: #9B9B9B; font-size: 14px"> <strong>Termin: [DATE], 10 bis 12…" at bounding box center [705, 164] width 449 height 97
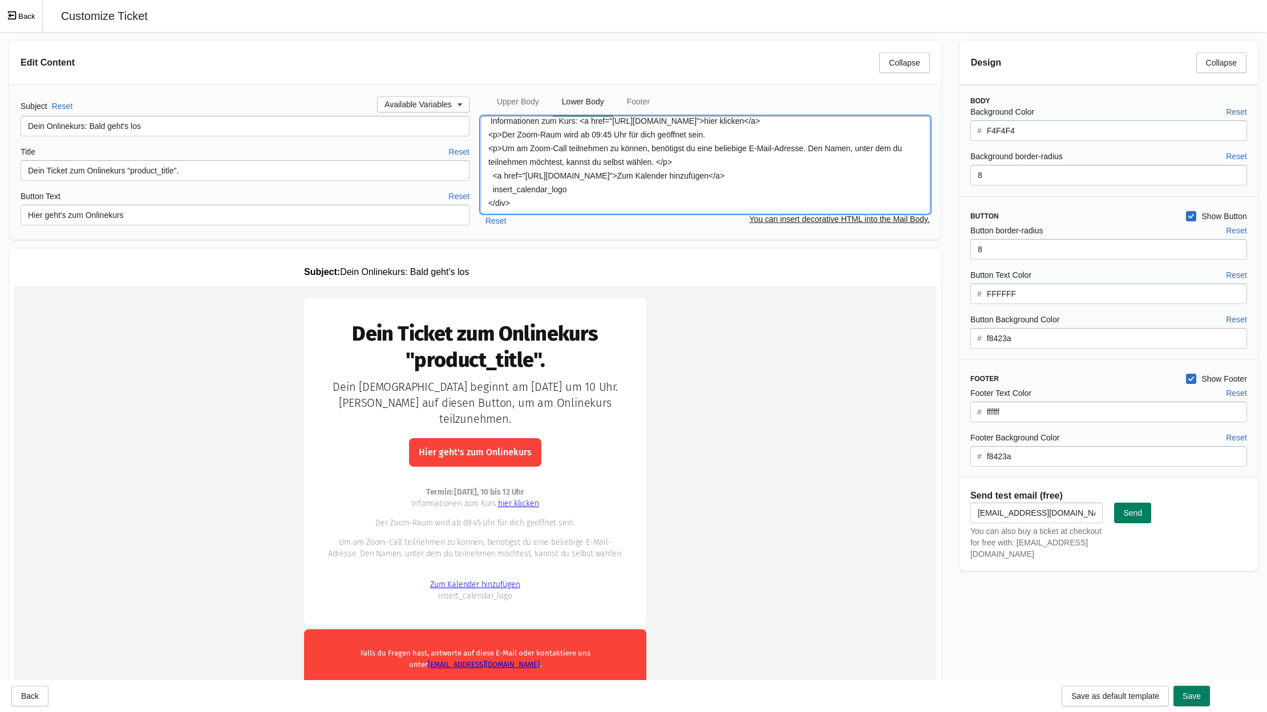
paste textarea "KI-Video-Basics_t3n.ics?v=1758897437"
type textarea "<div style="color: #9B9B9B; font-size: 14px"> <strong>Termin: [DATE], 10 bis 12…"
click at [709, 354] on td "Dein Ticket zum Onlinekurs "product_title"." at bounding box center [475, 559] width 923 height 547
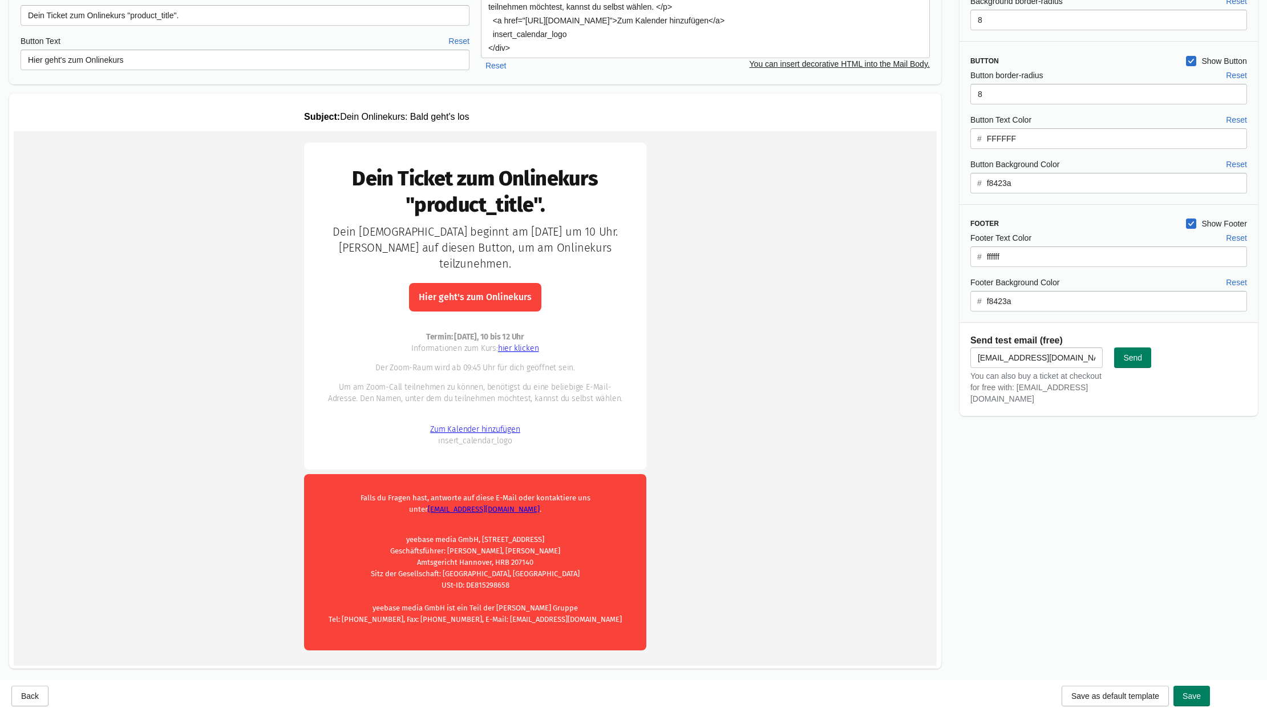
scroll to position [163, 0]
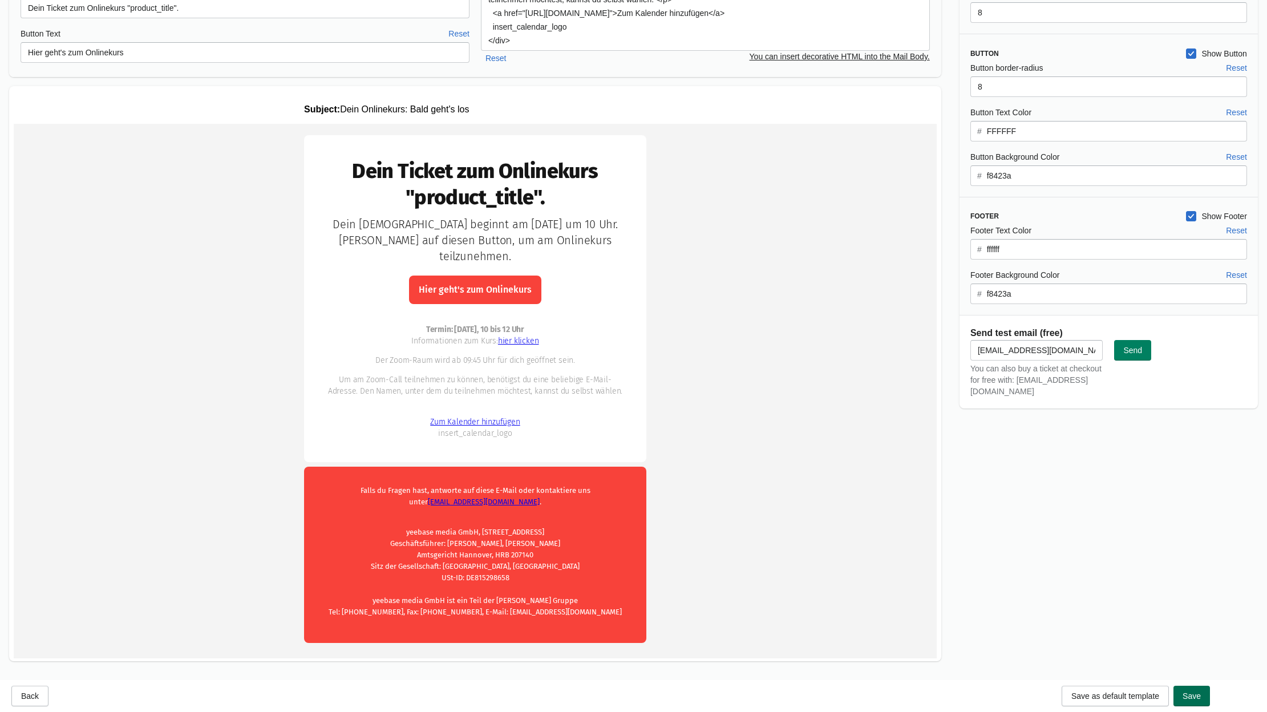
click at [1139, 695] on span "Save" at bounding box center [1192, 695] width 18 height 9
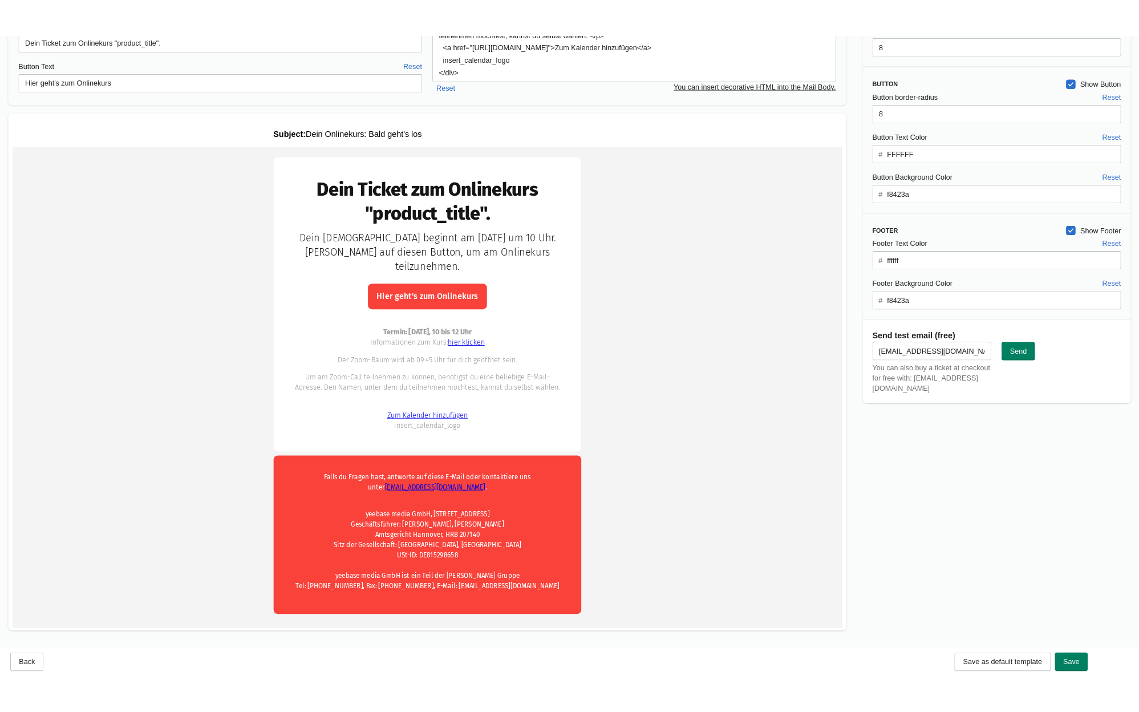
scroll to position [0, 0]
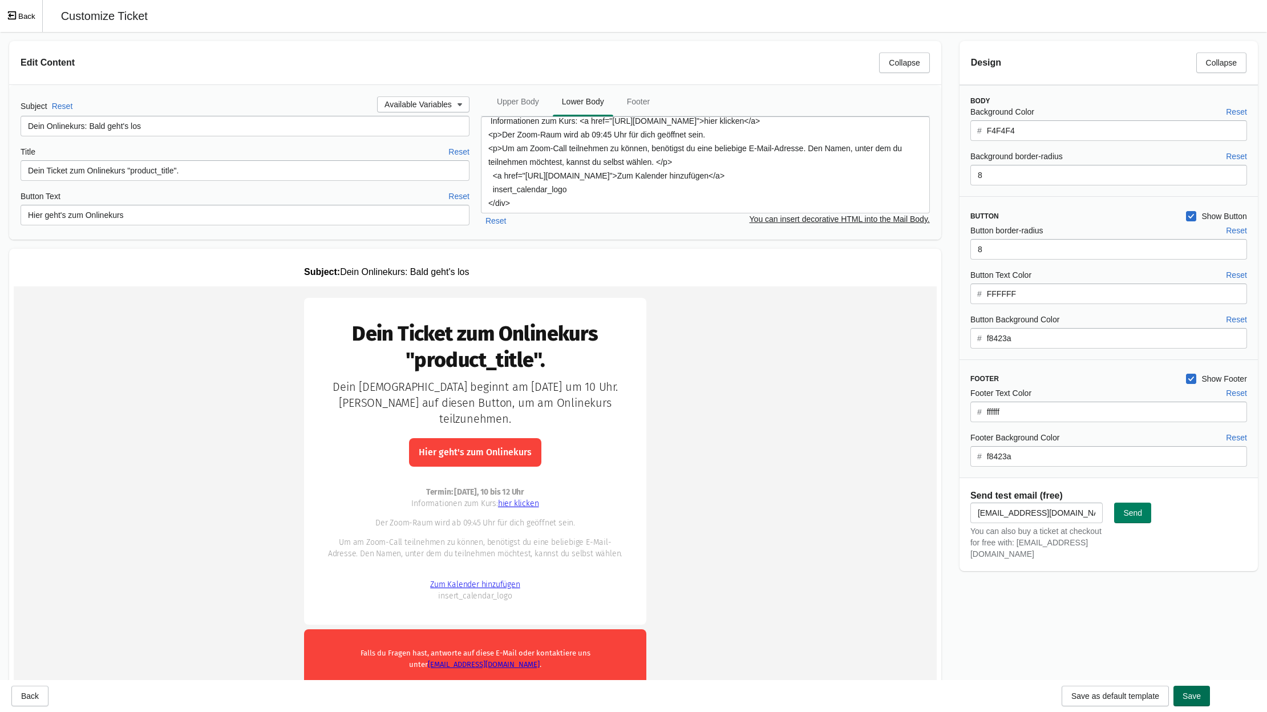
click at [1139, 695] on span "Save" at bounding box center [1192, 695] width 18 height 9
click at [1139, 692] on span "Save" at bounding box center [1192, 695] width 18 height 9
click at [21, 11] on button "Back" at bounding box center [21, 16] width 43 height 32
